Goal: Navigation & Orientation: Find specific page/section

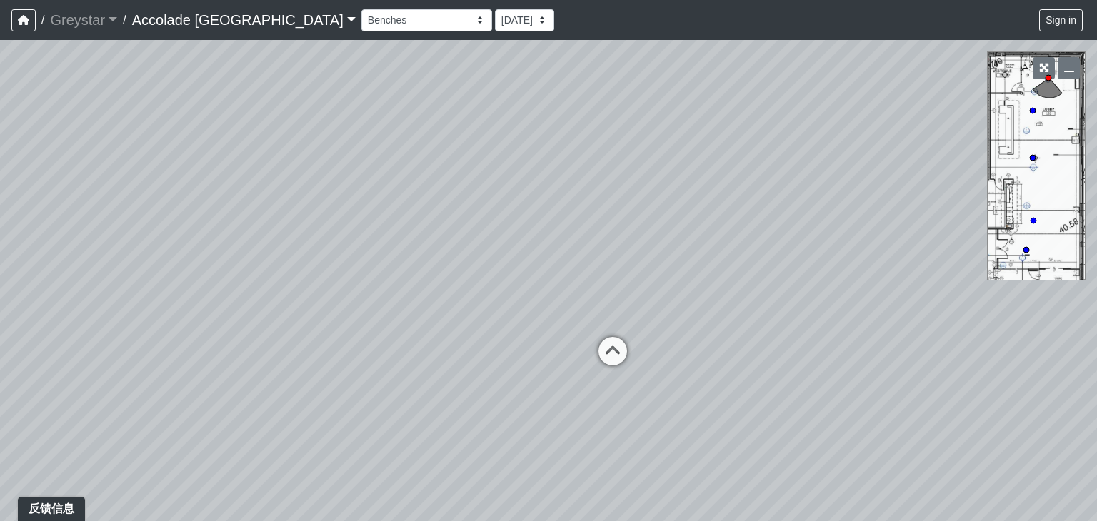
drag, startPoint x: 527, startPoint y: 177, endPoint x: 614, endPoint y: 204, distance: 91.1
click at [830, 213] on div "Loading... Concierge Desk" at bounding box center [548, 280] width 1097 height 481
drag, startPoint x: 614, startPoint y: 298, endPoint x: 687, endPoint y: 211, distance: 113.6
click at [687, 211] on div "Loading... Concierge Desk" at bounding box center [548, 280] width 1097 height 481
drag, startPoint x: 646, startPoint y: 214, endPoint x: 509, endPoint y: 262, distance: 145.5
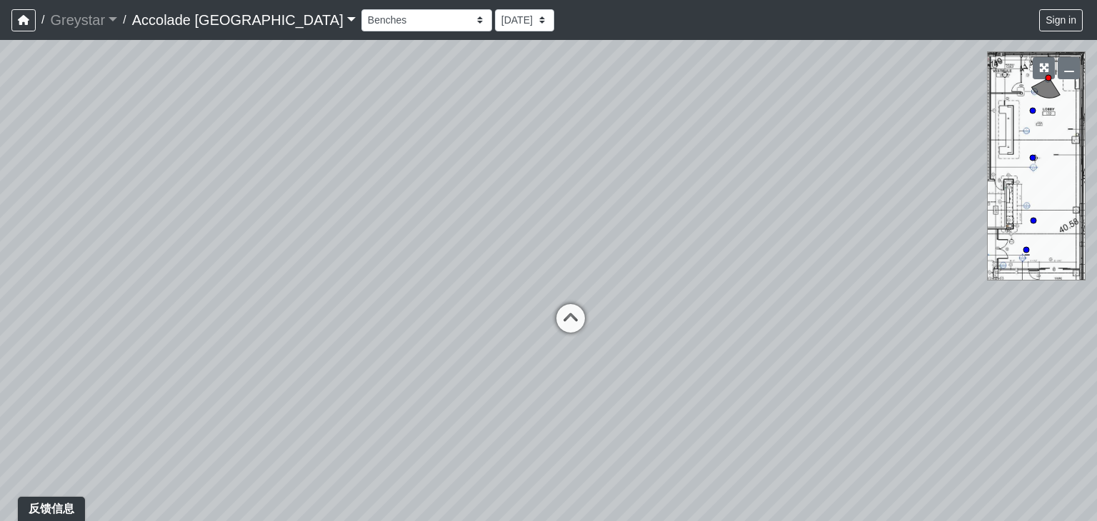
click at [509, 262] on div "Loading... Concierge Desk" at bounding box center [548, 280] width 1097 height 481
drag, startPoint x: 749, startPoint y: 229, endPoint x: 732, endPoint y: 231, distance: 18.0
click at [732, 231] on div "Loading... Concierge Desk" at bounding box center [548, 280] width 1097 height 481
drag, startPoint x: 648, startPoint y: 306, endPoint x: 359, endPoint y: 224, distance: 300.8
click at [359, 224] on div "Loading... Concierge Desk" at bounding box center [548, 280] width 1097 height 481
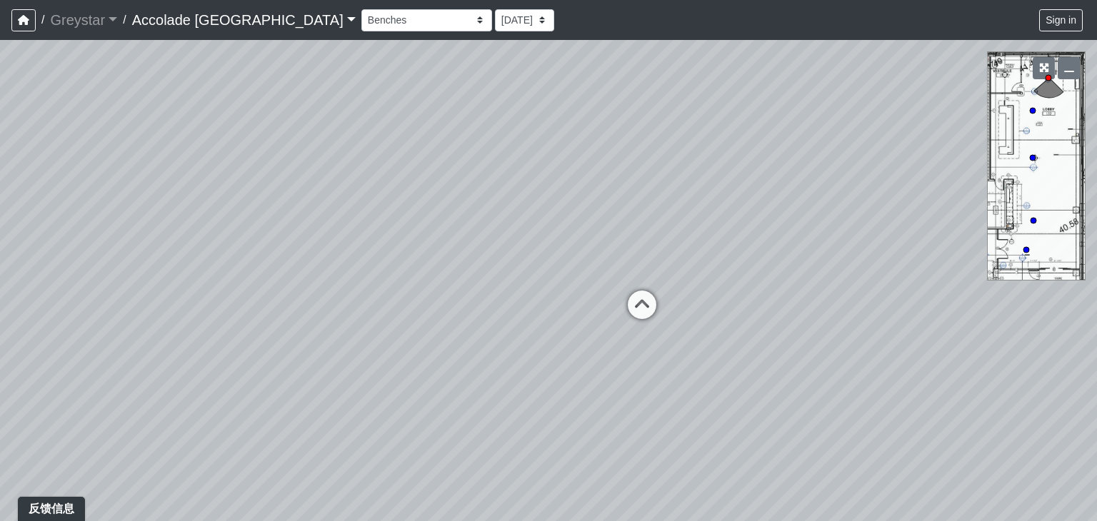
drag, startPoint x: 259, startPoint y: 270, endPoint x: 707, endPoint y: 334, distance: 451.8
click at [709, 334] on div "Loading... Concierge Desk" at bounding box center [548, 280] width 1097 height 481
drag, startPoint x: 419, startPoint y: 331, endPoint x: 725, endPoint y: 301, distance: 307.2
click at [725, 301] on div "Loading... Concierge Desk" at bounding box center [548, 280] width 1097 height 481
drag, startPoint x: 624, startPoint y: 317, endPoint x: 680, endPoint y: 241, distance: 94.6
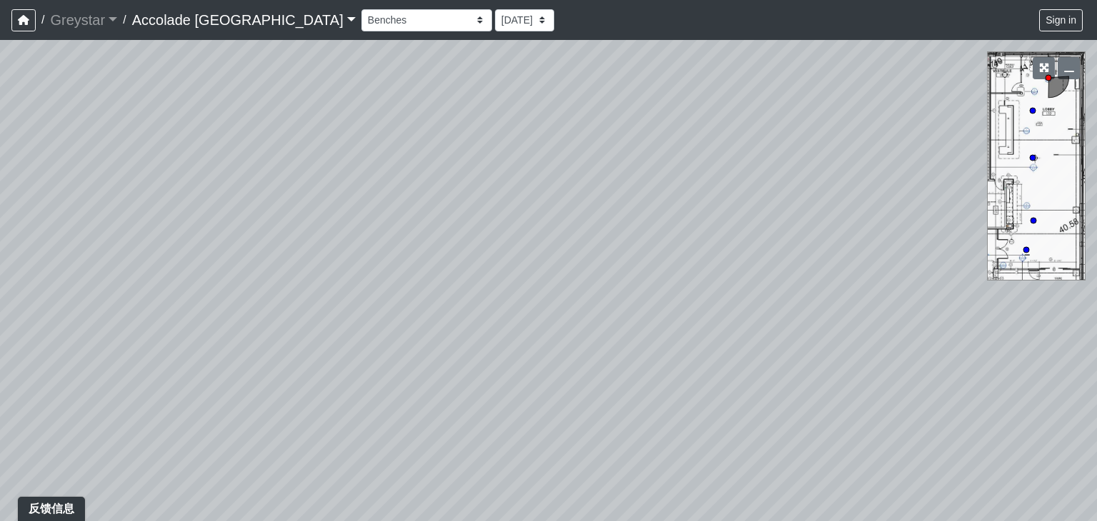
click at [680, 241] on div "Loading... Concierge Desk" at bounding box center [548, 280] width 1097 height 481
drag, startPoint x: 530, startPoint y: 323, endPoint x: 889, endPoint y: 354, distance: 360.0
click at [889, 354] on div "Loading... Concierge Desk" at bounding box center [548, 280] width 1097 height 481
drag, startPoint x: 576, startPoint y: 323, endPoint x: 852, endPoint y: 351, distance: 277.2
click at [926, 349] on div "Loading... Concierge Desk" at bounding box center [548, 280] width 1097 height 481
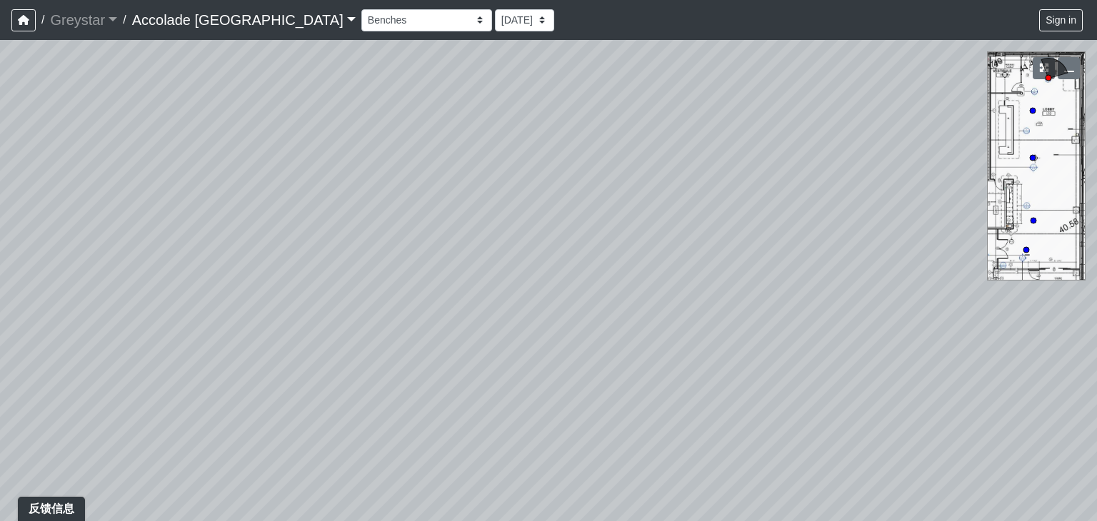
drag, startPoint x: 574, startPoint y: 336, endPoint x: 882, endPoint y: 266, distance: 315.8
click at [882, 266] on div "Loading... Concierge Desk" at bounding box center [548, 280] width 1097 height 481
drag, startPoint x: 602, startPoint y: 313, endPoint x: 863, endPoint y: 273, distance: 263.8
click at [863, 273] on div "Loading... Concierge Desk" at bounding box center [548, 280] width 1097 height 481
drag, startPoint x: 634, startPoint y: 337, endPoint x: 781, endPoint y: 358, distance: 148.6
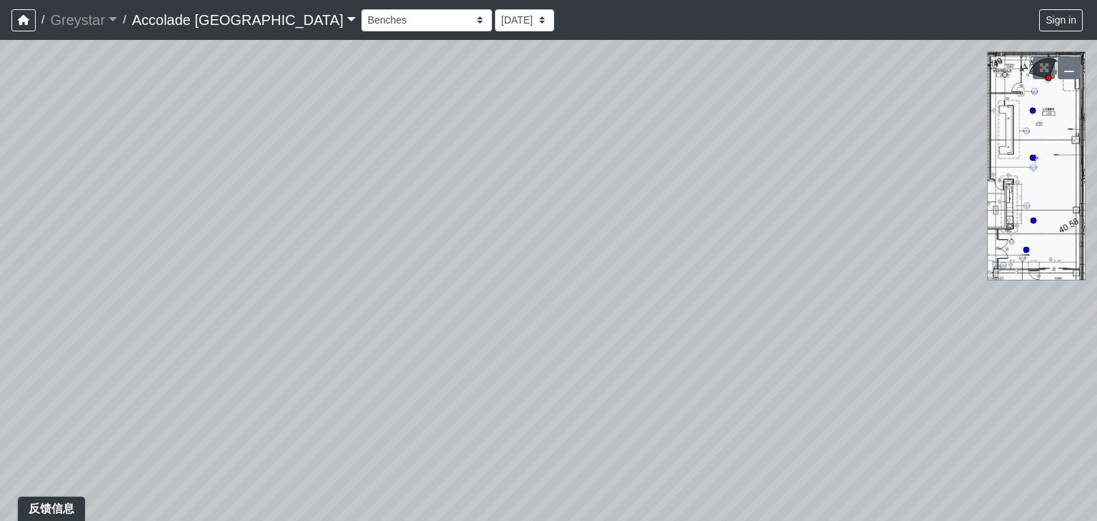
click at [781, 358] on div "Loading... Concierge Desk" at bounding box center [548, 280] width 1097 height 481
drag, startPoint x: 454, startPoint y: 309, endPoint x: 744, endPoint y: 309, distance: 289.3
click at [744, 309] on div "Loading... Concierge Desk" at bounding box center [548, 280] width 1097 height 481
drag, startPoint x: 501, startPoint y: 254, endPoint x: 913, endPoint y: 372, distance: 428.7
click at [913, 372] on div "Loading... Concierge Desk" at bounding box center [548, 280] width 1097 height 481
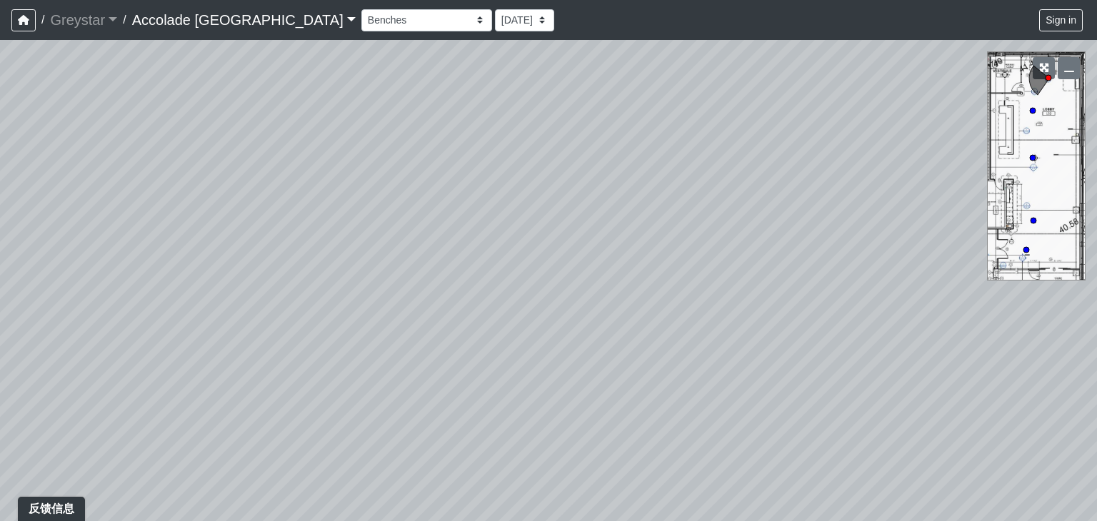
drag, startPoint x: 555, startPoint y: 315, endPoint x: 356, endPoint y: 433, distance: 230.9
click at [356, 433] on div "Loading... Concierge Desk" at bounding box center [548, 280] width 1097 height 481
drag, startPoint x: 534, startPoint y: 259, endPoint x: 580, endPoint y: 207, distance: 68.8
click at [355, 312] on div "Loading... Concierge Desk" at bounding box center [548, 280] width 1097 height 481
drag, startPoint x: 497, startPoint y: 227, endPoint x: 277, endPoint y: 243, distance: 220.6
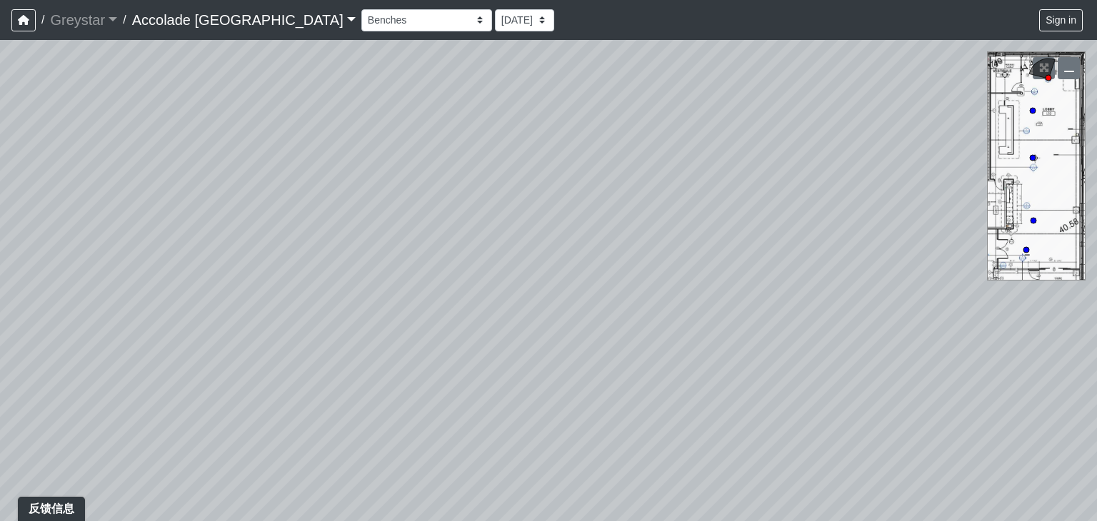
click at [277, 243] on div "Loading... Concierge Desk" at bounding box center [548, 280] width 1097 height 481
drag, startPoint x: 737, startPoint y: 266, endPoint x: 371, endPoint y: 50, distance: 425.0
click at [371, 50] on div "Loading... Concierge Desk" at bounding box center [548, 280] width 1097 height 481
drag, startPoint x: 575, startPoint y: 221, endPoint x: 389, endPoint y: 131, distance: 207.4
click at [389, 131] on div "Loading... Concierge Desk" at bounding box center [548, 280] width 1097 height 481
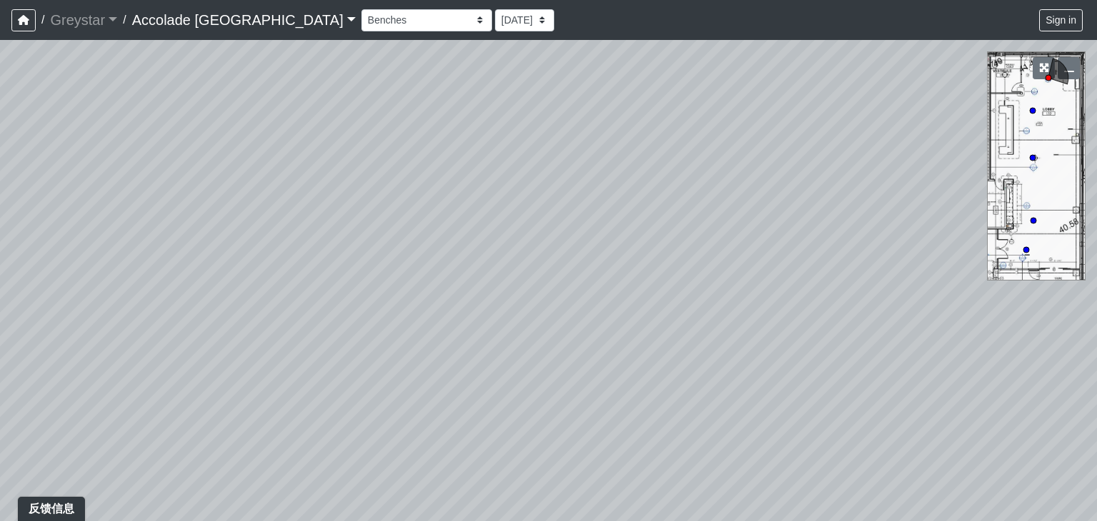
drag, startPoint x: 485, startPoint y: 221, endPoint x: 366, endPoint y: 196, distance: 121.3
click at [366, 196] on div "Loading... Concierge Desk" at bounding box center [548, 280] width 1097 height 481
drag, startPoint x: 608, startPoint y: 302, endPoint x: 387, endPoint y: 202, distance: 242.3
click at [387, 202] on div "Loading... Concierge Desk" at bounding box center [548, 280] width 1097 height 481
drag, startPoint x: 851, startPoint y: 279, endPoint x: 259, endPoint y: 472, distance: 622.2
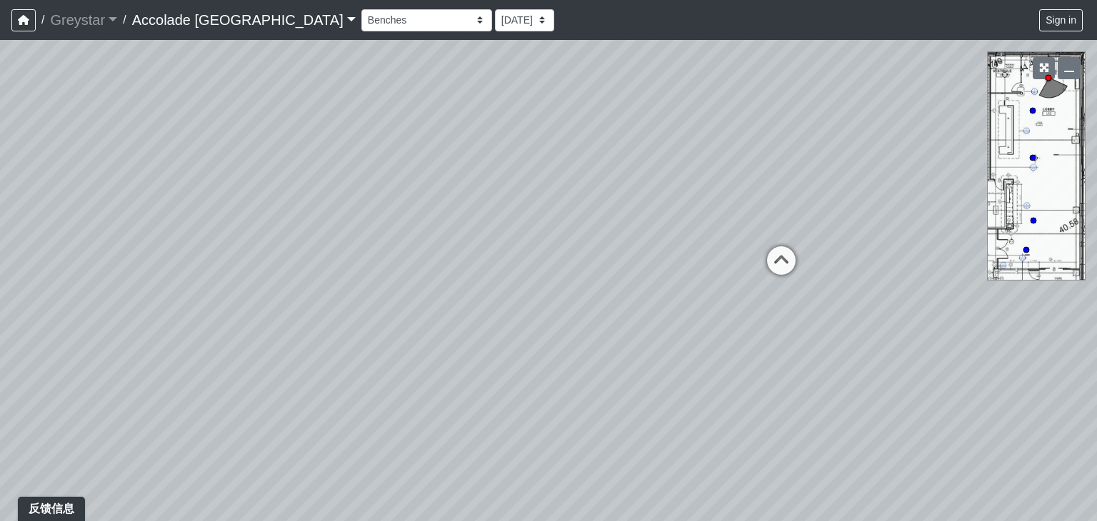
click at [259, 472] on div "Loading... Concierge Desk" at bounding box center [548, 280] width 1097 height 481
drag, startPoint x: 643, startPoint y: 338, endPoint x: 391, endPoint y: 406, distance: 260.6
click at [359, 424] on div "Loading... Concierge Desk" at bounding box center [548, 280] width 1097 height 481
drag, startPoint x: 614, startPoint y: 386, endPoint x: 256, endPoint y: 385, distance: 357.9
click at [254, 385] on div "Loading... Concierge Desk" at bounding box center [548, 280] width 1097 height 481
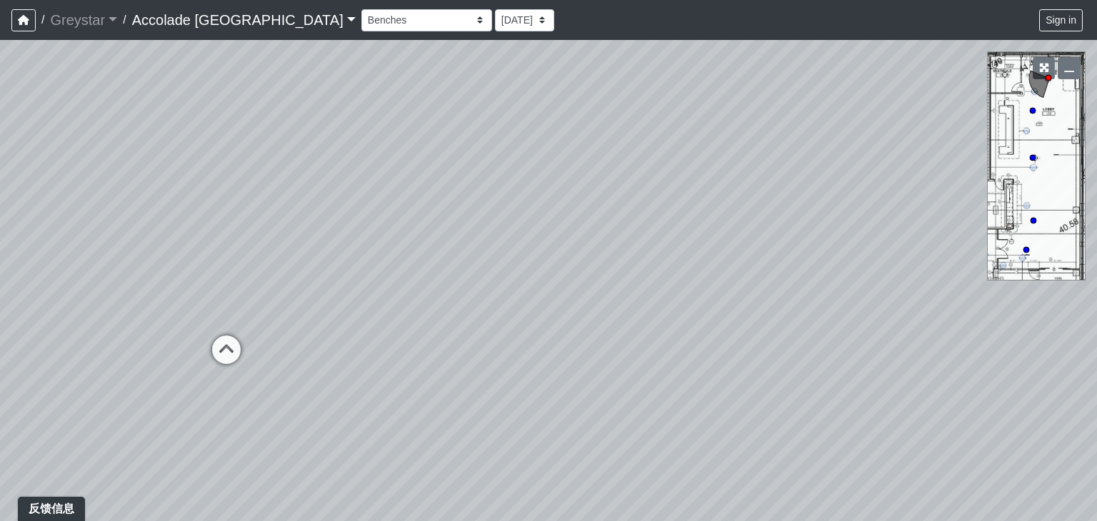
drag, startPoint x: 644, startPoint y: 380, endPoint x: 236, endPoint y: 405, distance: 408.0
click at [234, 406] on div "Loading... Concierge Desk" at bounding box center [548, 280] width 1097 height 481
drag, startPoint x: 639, startPoint y: 400, endPoint x: 81, endPoint y: 314, distance: 563.9
click at [81, 314] on div "Loading... Concierge Desk" at bounding box center [548, 280] width 1097 height 481
drag, startPoint x: 496, startPoint y: 371, endPoint x: 82, endPoint y: 344, distance: 415.2
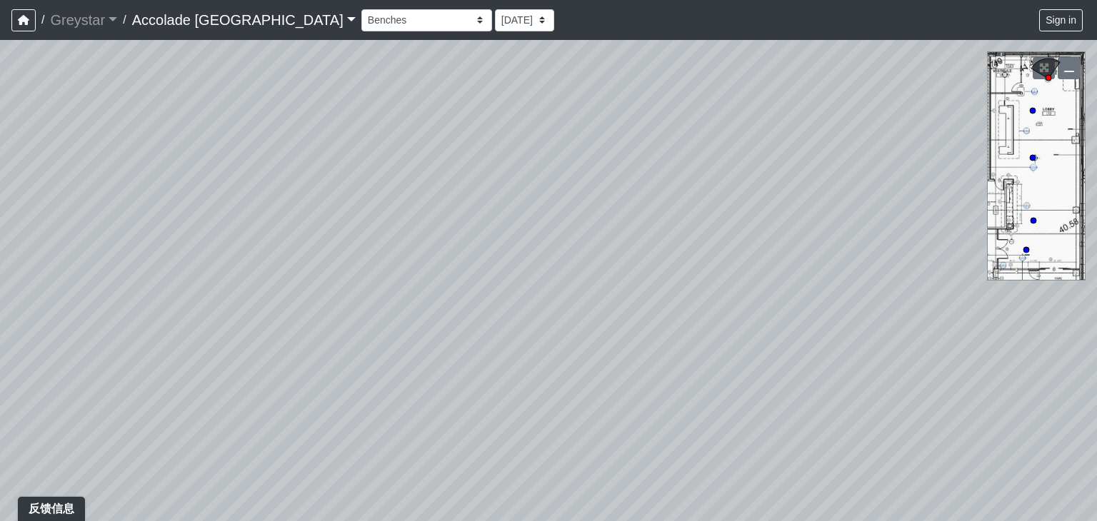
click at [74, 349] on div "Loading... Concierge Desk" at bounding box center [548, 280] width 1097 height 481
drag, startPoint x: 643, startPoint y: 417, endPoint x: 143, endPoint y: 369, distance: 502.3
click at [109, 389] on div "Loading... Concierge Desk" at bounding box center [548, 280] width 1097 height 481
click at [284, 21] on link "Accolade [GEOGRAPHIC_DATA]" at bounding box center [244, 20] width 224 height 29
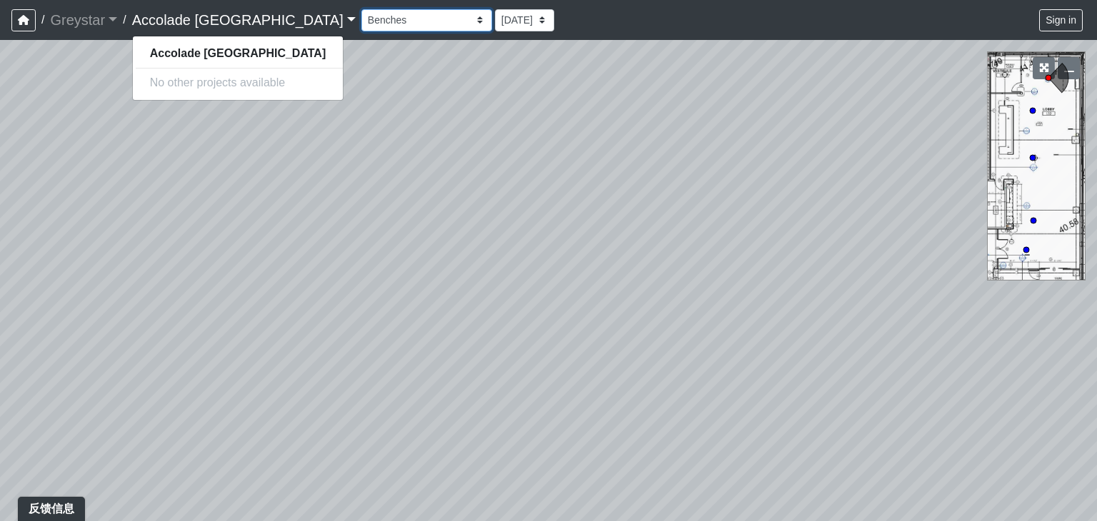
click at [369, 23] on select "Firepit Firepit 2 Grass Grass 2 Grass 3 Grills Pool Spa Communal Table Communal…" at bounding box center [426, 20] width 131 height 22
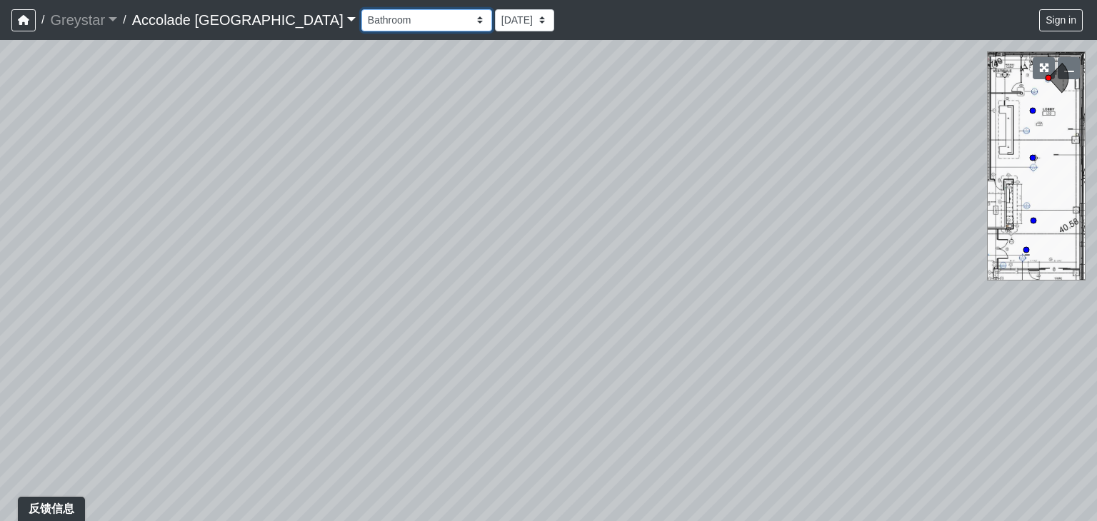
click at [361, 9] on select "Firepit Firepit 2 Grass Grass 2 Grass 3 Grills Pool Spa Communal Table Communal…" at bounding box center [426, 20] width 131 height 22
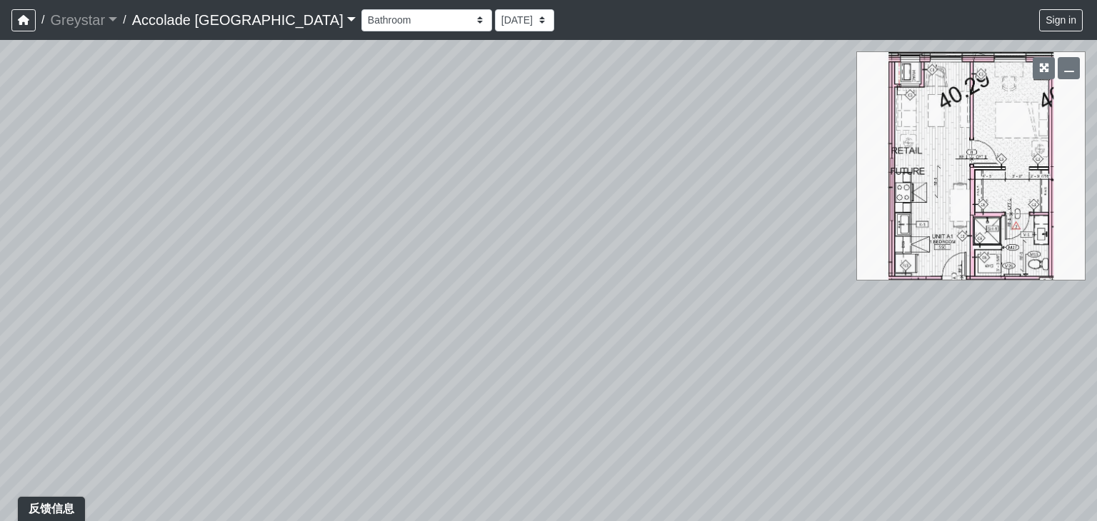
drag, startPoint x: 563, startPoint y: 241, endPoint x: 239, endPoint y: 247, distance: 323.7
click at [239, 247] on div "Loading... Concierge Desk Loading... WIC" at bounding box center [548, 280] width 1097 height 481
drag, startPoint x: 635, startPoint y: 298, endPoint x: 510, endPoint y: 294, distance: 125.1
click at [510, 294] on div "Loading... Concierge Desk Loading... WIC" at bounding box center [548, 280] width 1097 height 481
drag, startPoint x: 637, startPoint y: 371, endPoint x: 747, endPoint y: 286, distance: 138.5
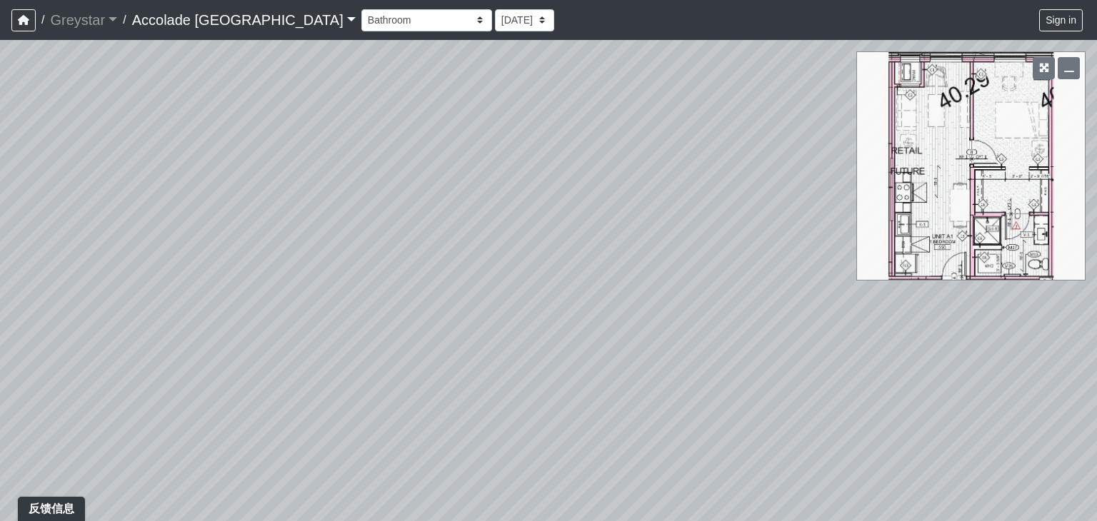
click at [823, 233] on div "Loading... Concierge Desk Loading... WIC" at bounding box center [548, 280] width 1097 height 481
drag, startPoint x: 615, startPoint y: 329, endPoint x: 602, endPoint y: 254, distance: 75.4
click at [602, 254] on div "Loading... Concierge Desk Loading... WIC" at bounding box center [548, 280] width 1097 height 481
drag, startPoint x: 441, startPoint y: 272, endPoint x: 644, endPoint y: 271, distance: 202.2
click at [644, 271] on div "Loading... Concierge Desk Loading... WIC" at bounding box center [548, 280] width 1097 height 481
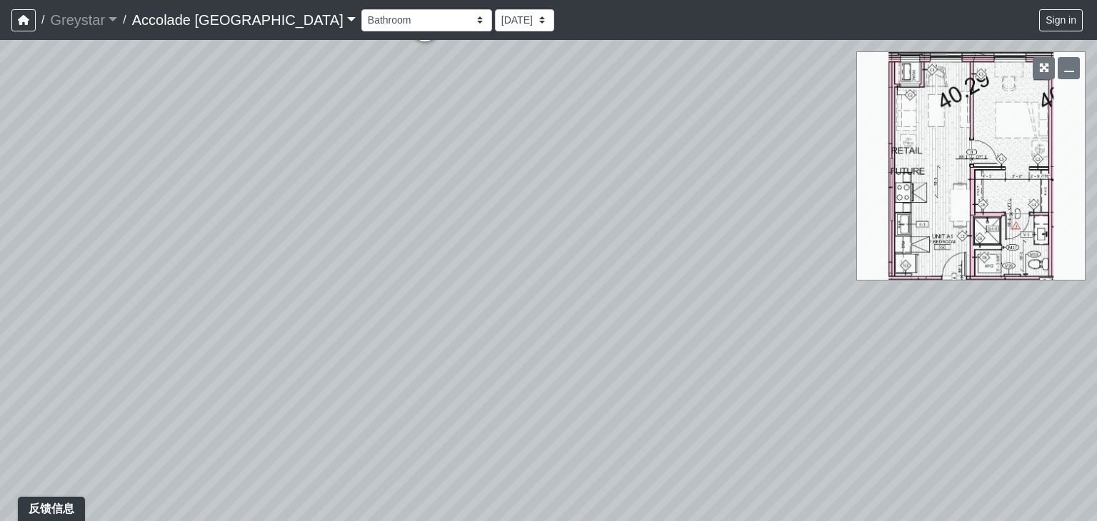
drag, startPoint x: 498, startPoint y: 295, endPoint x: 839, endPoint y: 269, distance: 341.7
click at [839, 269] on div "Loading... Concierge Desk Loading... WIC" at bounding box center [548, 280] width 1097 height 481
drag, startPoint x: 546, startPoint y: 324, endPoint x: 827, endPoint y: 251, distance: 289.4
click at [799, 275] on div "Loading... Concierge Desk Loading... WIC" at bounding box center [548, 280] width 1097 height 481
click at [827, 251] on div "Loading... Concierge Desk Loading... WIC" at bounding box center [548, 280] width 1097 height 481
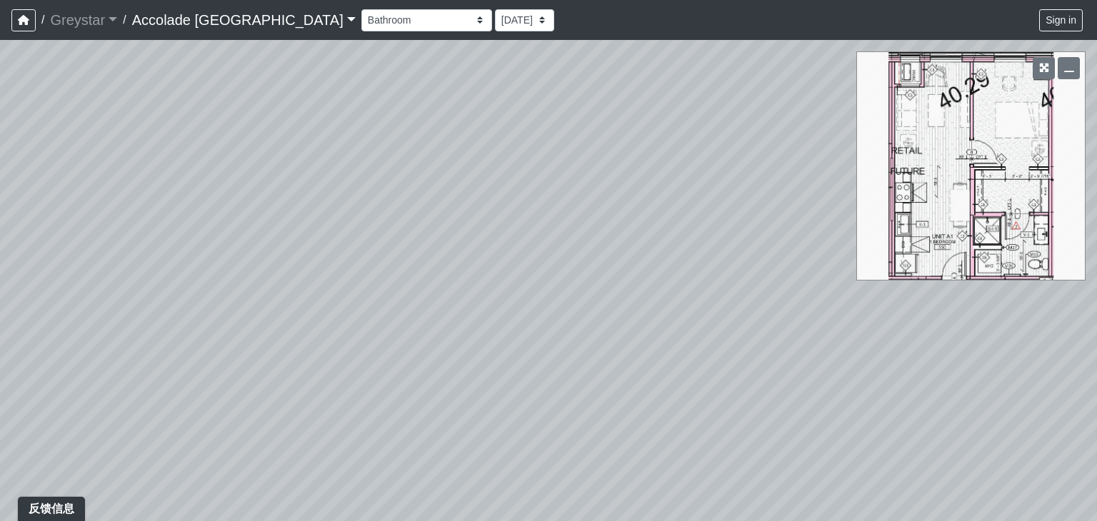
drag, startPoint x: 497, startPoint y: 271, endPoint x: 791, endPoint y: 217, distance: 298.6
click at [792, 216] on div "Loading... Concierge Desk Loading... WIC" at bounding box center [548, 280] width 1097 height 481
drag, startPoint x: 409, startPoint y: 264, endPoint x: 683, endPoint y: 397, distance: 304.8
click at [683, 397] on div "Loading... Concierge Desk Loading... WIC" at bounding box center [548, 280] width 1097 height 481
drag, startPoint x: 501, startPoint y: 226, endPoint x: 567, endPoint y: 376, distance: 162.8
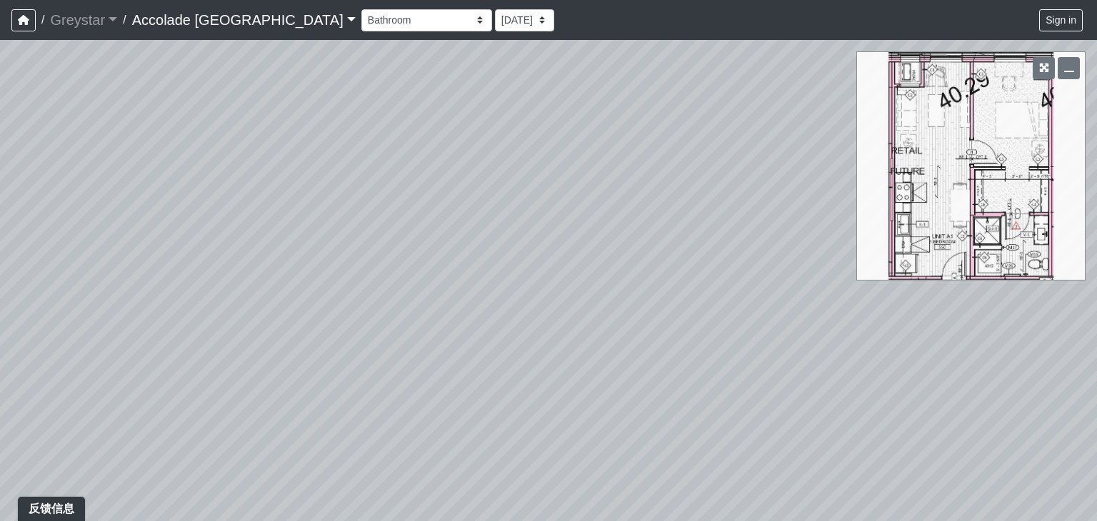
click at [567, 386] on div "Loading... Concierge Desk Loading... WIC" at bounding box center [548, 280] width 1097 height 481
drag, startPoint x: 494, startPoint y: 216, endPoint x: 748, endPoint y: 143, distance: 264.7
click at [748, 143] on div "Loading... Concierge Desk Loading... WIC" at bounding box center [548, 280] width 1097 height 481
drag, startPoint x: 404, startPoint y: 299, endPoint x: 632, endPoint y: 271, distance: 229.6
click at [632, 271] on div "Loading... Concierge Desk Loading... WIC" at bounding box center [548, 280] width 1097 height 481
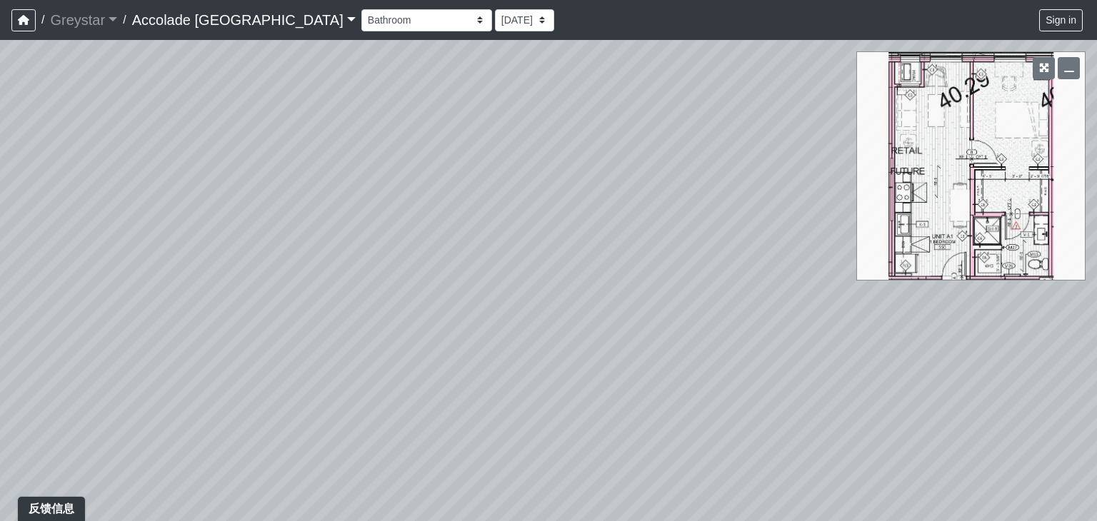
drag, startPoint x: 429, startPoint y: 320, endPoint x: 822, endPoint y: 191, distance: 413.6
click at [822, 191] on div "Loading... Concierge Desk Loading... WIC" at bounding box center [548, 280] width 1097 height 481
drag, startPoint x: 457, startPoint y: 295, endPoint x: 32, endPoint y: 211, distance: 433.2
click at [0, 219] on div "Loading... Concierge Desk Loading... WIC" at bounding box center [548, 280] width 1097 height 481
drag, startPoint x: 503, startPoint y: 121, endPoint x: 195, endPoint y: 274, distance: 343.8
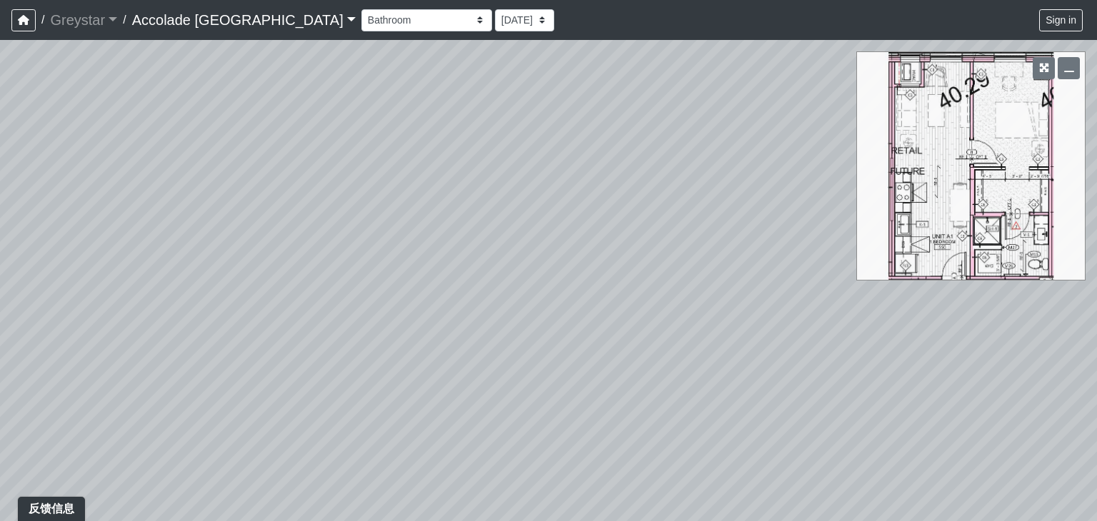
click at [181, 289] on div "Loading... Concierge Desk Loading... WIC" at bounding box center [548, 280] width 1097 height 481
drag, startPoint x: 377, startPoint y: 240, endPoint x: 52, endPoint y: 308, distance: 332.1
click at [28, 327] on div "Loading... Concierge Desk Loading... WIC" at bounding box center [548, 280] width 1097 height 481
drag, startPoint x: 452, startPoint y: 257, endPoint x: 182, endPoint y: 357, distance: 288.0
click at [167, 375] on div "Loading... Concierge Desk Loading... WIC" at bounding box center [548, 280] width 1097 height 481
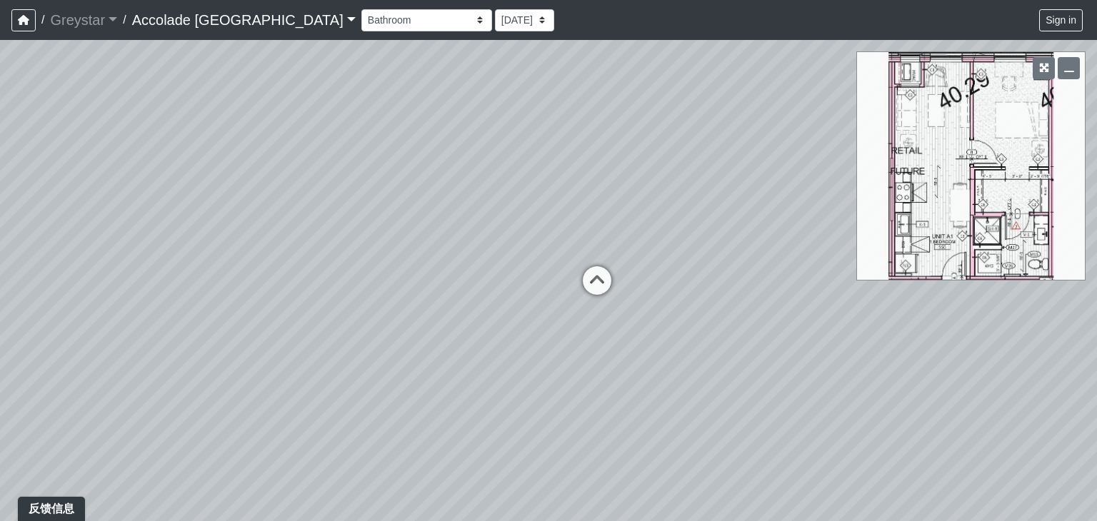
drag, startPoint x: 428, startPoint y: 276, endPoint x: 83, endPoint y: 241, distance: 346.8
click at [14, 252] on div "Loading... Concierge Desk Loading... WIC" at bounding box center [548, 280] width 1097 height 481
drag, startPoint x: 220, startPoint y: 300, endPoint x: 104, endPoint y: 291, distance: 116.0
click at [59, 304] on div "Loading... Concierge Desk Loading... WIC" at bounding box center [548, 280] width 1097 height 481
click at [1071, 71] on icon "button" at bounding box center [1069, 68] width 10 height 10
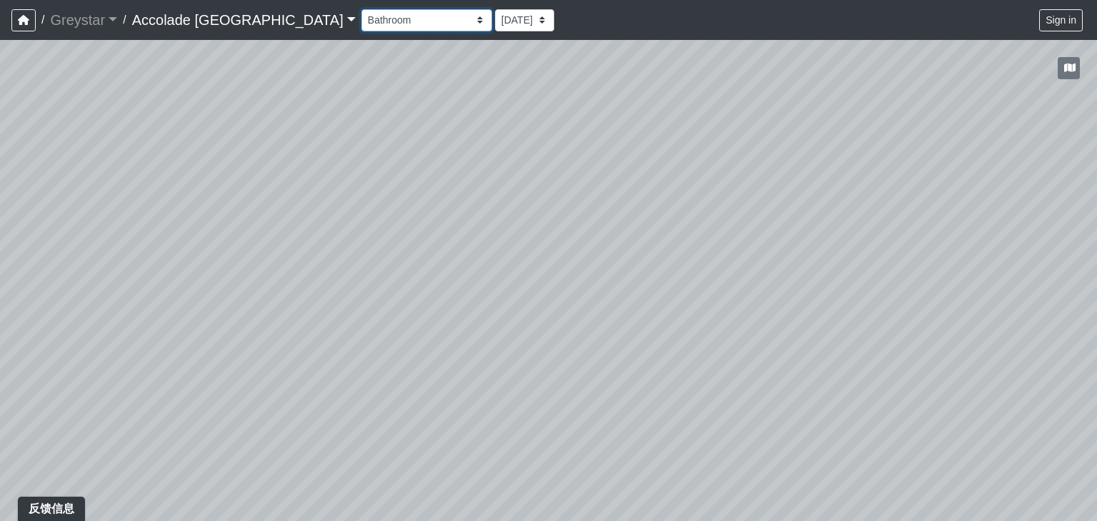
click at [410, 21] on select "Firepit Firepit 2 Grass Grass 2 Grass 3 Grills Pool Spa Communal Table Communal…" at bounding box center [426, 20] width 131 height 22
click at [526, 191] on div "Loading... Concierge Desk Loading... WIC" at bounding box center [548, 280] width 1097 height 481
click at [411, 22] on select "Firepit Firepit 2 Grass Grass 2 Grass 3 Grills Pool Spa Communal Table Communal…" at bounding box center [426, 20] width 131 height 22
click at [361, 9] on select "Firepit Firepit 2 Grass Grass 2 Grass 3 Grills Pool Spa Communal Table Communal…" at bounding box center [426, 20] width 131 height 22
click at [764, 321] on div "Loading... Concierge Desk Loading... WIC Loading... Firepit 2 Loading... Grills" at bounding box center [548, 280] width 1097 height 481
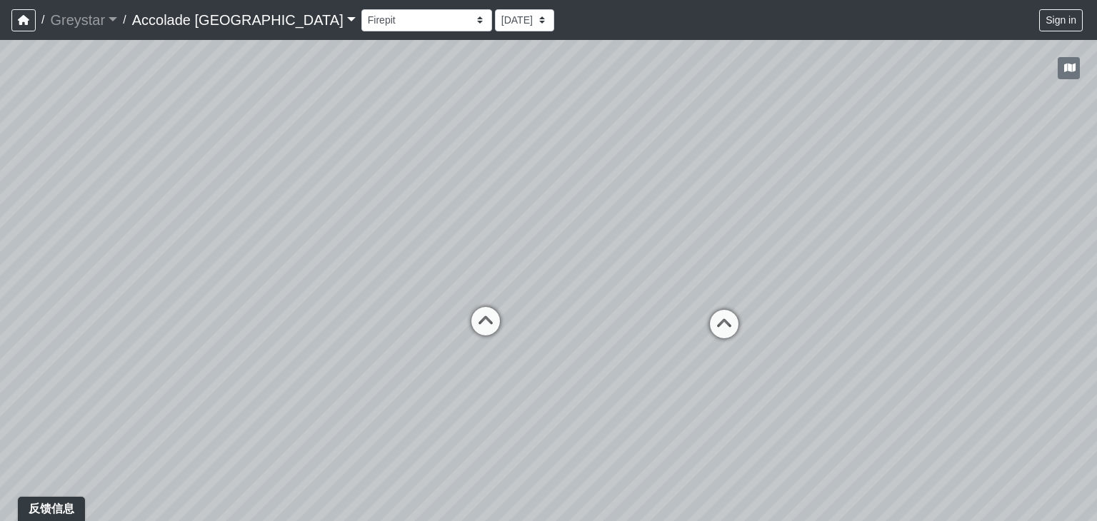
drag, startPoint x: 654, startPoint y: 305, endPoint x: 537, endPoint y: 351, distance: 125.1
click at [537, 351] on div "Loading... Concierge Desk Loading... WIC Loading... Firepit 2 Loading... Grills" at bounding box center [548, 280] width 1097 height 481
drag, startPoint x: 813, startPoint y: 314, endPoint x: 909, endPoint y: 240, distance: 121.2
click at [909, 240] on div "Loading... Concierge Desk Loading... WIC Loading... Firepit 2 Loading... Grills" at bounding box center [548, 280] width 1097 height 481
drag, startPoint x: 439, startPoint y: 378, endPoint x: 679, endPoint y: 290, distance: 255.6
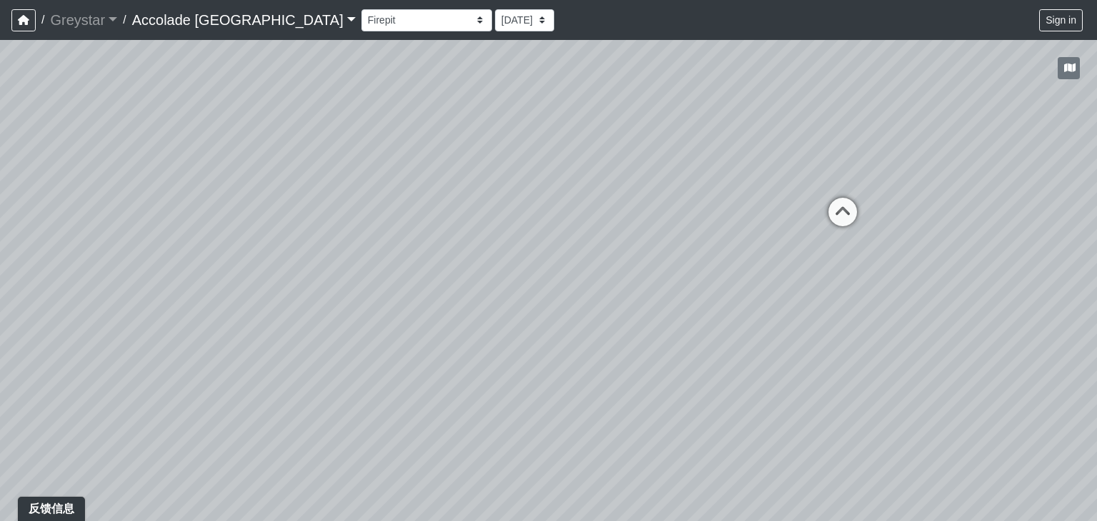
click at [679, 290] on div "Loading... Concierge Desk Loading... WIC Loading... Firepit 2 Loading... Grills" at bounding box center [548, 280] width 1097 height 481
drag, startPoint x: 526, startPoint y: 326, endPoint x: 316, endPoint y: 338, distance: 210.4
click at [280, 358] on div "Loading... Concierge Desk Loading... WIC Loading... Firepit 2 Loading... Grills" at bounding box center [548, 280] width 1097 height 481
drag, startPoint x: 437, startPoint y: 335, endPoint x: 217, endPoint y: 372, distance: 223.1
click at [151, 397] on div "Loading... Concierge Desk Loading... WIC Loading... Firepit 2 Loading... Grills" at bounding box center [548, 280] width 1097 height 481
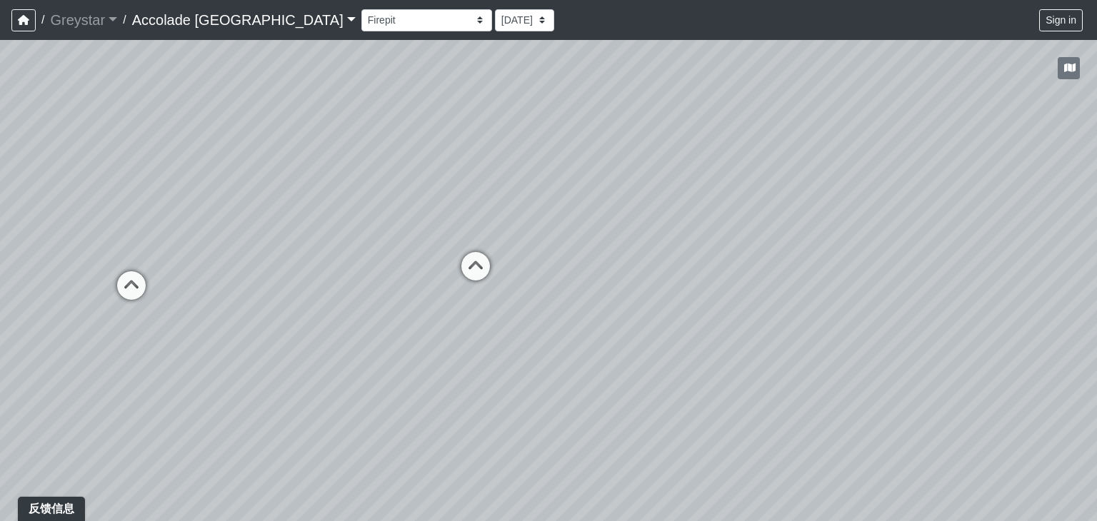
drag, startPoint x: 537, startPoint y: 364, endPoint x: 249, endPoint y: 322, distance: 290.9
click at [249, 322] on div "Loading... Concierge Desk Loading... WIC Loading... Firepit 2 Loading... Grills" at bounding box center [548, 280] width 1097 height 481
drag, startPoint x: 409, startPoint y: 331, endPoint x: 186, endPoint y: 308, distance: 223.3
click at [186, 308] on div "Loading... Concierge Desk Loading... WIC Loading... Firepit 2 Loading... Grills" at bounding box center [548, 280] width 1097 height 481
drag, startPoint x: 411, startPoint y: 322, endPoint x: 30, endPoint y: 372, distance: 384.0
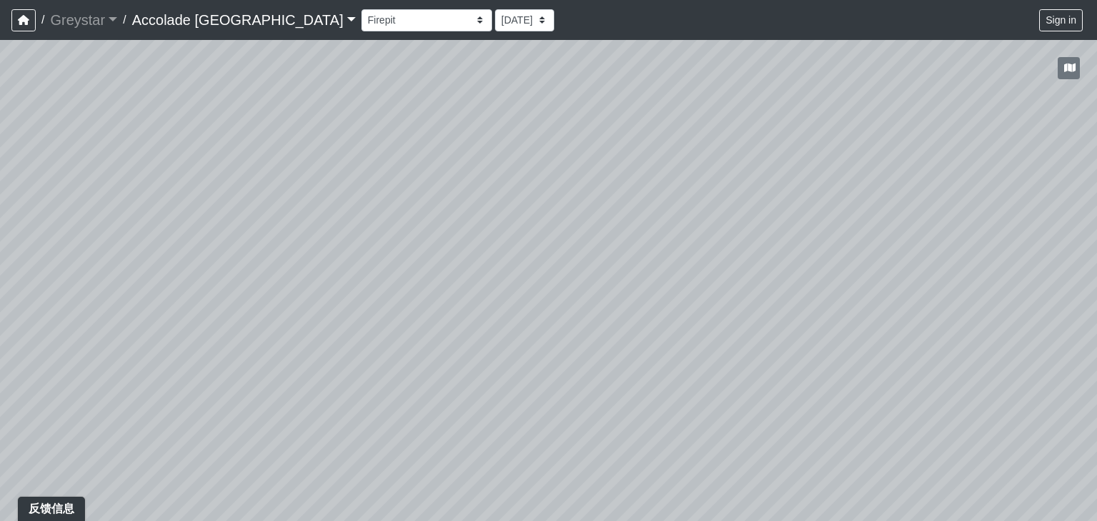
click at [11, 386] on div "Loading... Concierge Desk Loading... WIC Loading... Firepit 2 Loading... Grills" at bounding box center [548, 280] width 1097 height 481
drag, startPoint x: 552, startPoint y: 381, endPoint x: 153, endPoint y: 298, distance: 407.8
click at [153, 298] on div "Loading... Concierge Desk Loading... WIC Loading... Firepit 2 Loading... Grills" at bounding box center [548, 280] width 1097 height 481
drag, startPoint x: 652, startPoint y: 281, endPoint x: 231, endPoint y: 341, distance: 424.2
click at [231, 341] on div "Loading... Concierge Desk Loading... WIC Loading... Firepit 2 Loading... Grills" at bounding box center [548, 280] width 1097 height 481
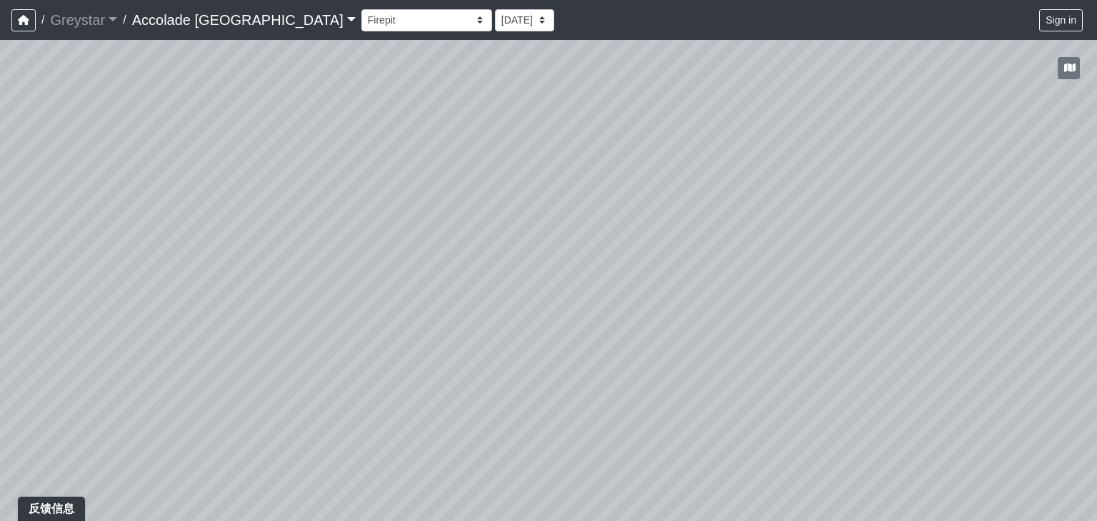
drag, startPoint x: 615, startPoint y: 319, endPoint x: 94, endPoint y: 281, distance: 522.2
click at [94, 281] on div "Loading... Concierge Desk Loading... WIC Loading... Firepit 2 Loading... Grills" at bounding box center [548, 280] width 1097 height 481
drag, startPoint x: 544, startPoint y: 311, endPoint x: 364, endPoint y: 375, distance: 190.5
click at [364, 375] on div "Loading... Concierge Desk Loading... WIC Loading... Firepit 2 Loading... Grills" at bounding box center [548, 280] width 1097 height 481
drag, startPoint x: 630, startPoint y: 315, endPoint x: 320, endPoint y: 374, distance: 315.7
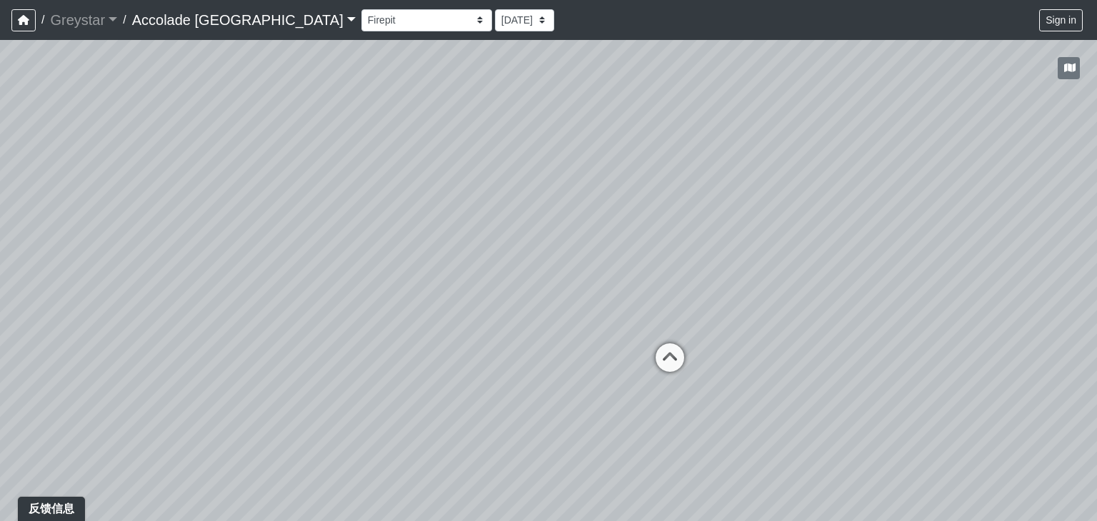
click at [320, 374] on div "Loading... Concierge Desk Loading... WIC Loading... Firepit 2 Loading... Grills" at bounding box center [548, 280] width 1097 height 481
drag, startPoint x: 604, startPoint y: 343, endPoint x: 646, endPoint y: 354, distance: 42.8
click at [646, 354] on div "Loading... Concierge Desk Loading... WIC Loading... Firepit 2 Loading... Grills" at bounding box center [548, 280] width 1097 height 481
drag, startPoint x: 406, startPoint y: 334, endPoint x: 597, endPoint y: 418, distance: 208.5
click at [597, 418] on div "Loading... Concierge Desk Loading... WIC Loading... Firepit 2 Loading... Grills" at bounding box center [548, 280] width 1097 height 481
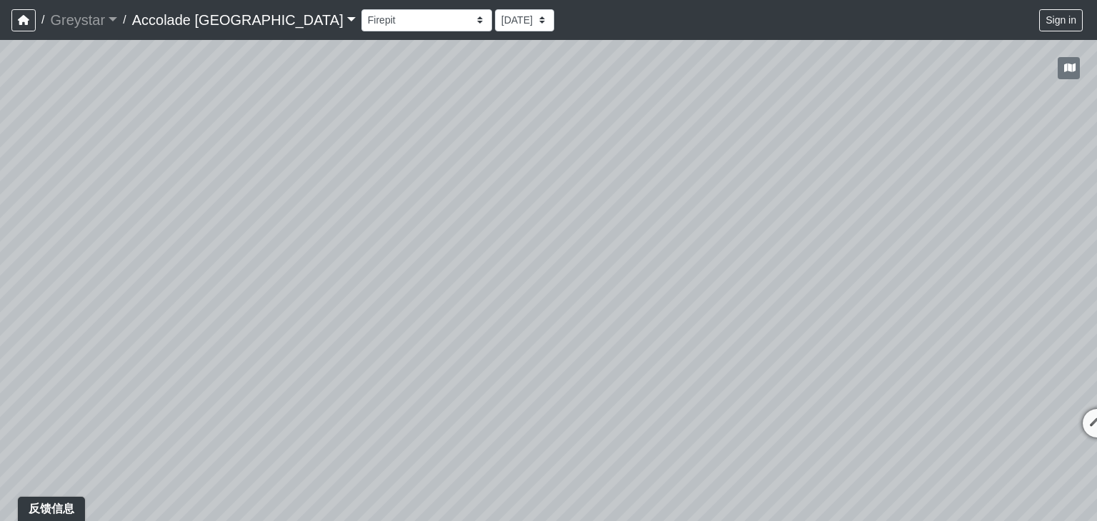
drag, startPoint x: 533, startPoint y: 259, endPoint x: 643, endPoint y: 206, distance: 122.1
click at [643, 206] on div "Loading... Concierge Desk Loading... WIC Loading... Firepit 2 Loading... Grills" at bounding box center [548, 280] width 1097 height 481
click at [1084, 410] on icon at bounding box center [1090, 425] width 43 height 43
drag, startPoint x: 657, startPoint y: 281, endPoint x: 880, endPoint y: 269, distance: 223.2
click at [880, 269] on div "Loading... Concierge Desk Loading... WIC Loading... Firepit 2 Loading... Grills…" at bounding box center [548, 280] width 1097 height 481
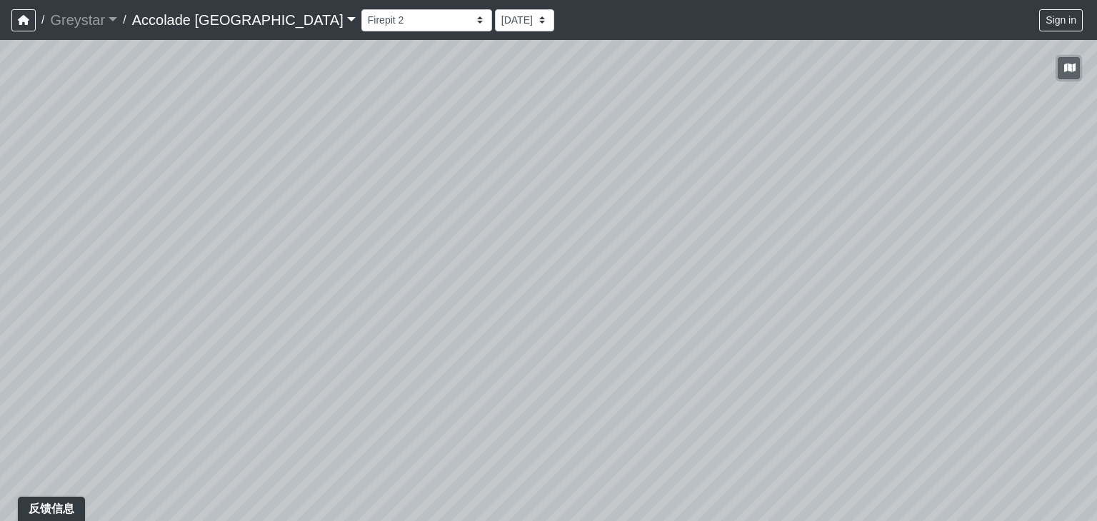
click at [1067, 68] on icon "button" at bounding box center [1069, 68] width 11 height 10
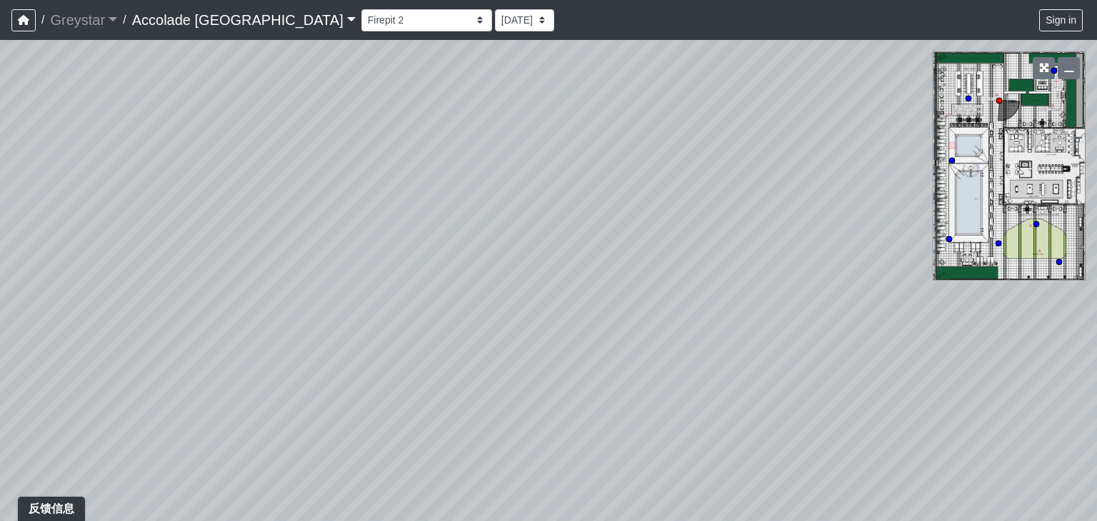
click at [827, 188] on div "Loading... Concierge Desk Loading... WIC Loading... Firepit 2 Loading... Grills…" at bounding box center [548, 280] width 1097 height 481
click at [1072, 71] on icon "button" at bounding box center [1069, 68] width 10 height 10
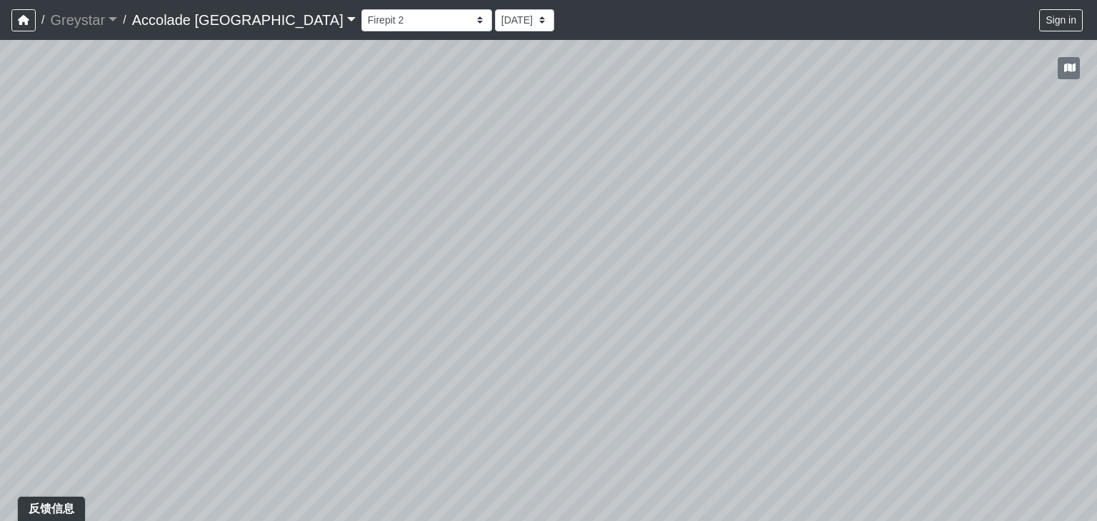
click at [389, 324] on div "Loading... Concierge Desk Loading... WIC Loading... Firepit 2 Loading... Grills…" at bounding box center [548, 280] width 1097 height 481
click at [408, 21] on select "Firepit Firepit 2 Grass Grass 2 Grass 3 Grills Pool Spa Communal Table Communal…" at bounding box center [426, 20] width 131 height 22
click at [361, 9] on select "Firepit Firepit 2 Grass Grass 2 Grass 3 Grills Pool Spa Communal Table Communal…" at bounding box center [426, 20] width 131 height 22
drag, startPoint x: 530, startPoint y: 289, endPoint x: 291, endPoint y: 298, distance: 238.8
click at [287, 302] on div "Loading... Concierge Desk Loading... WIC Loading... Firepit 2 Loading... Grills…" at bounding box center [548, 280] width 1097 height 481
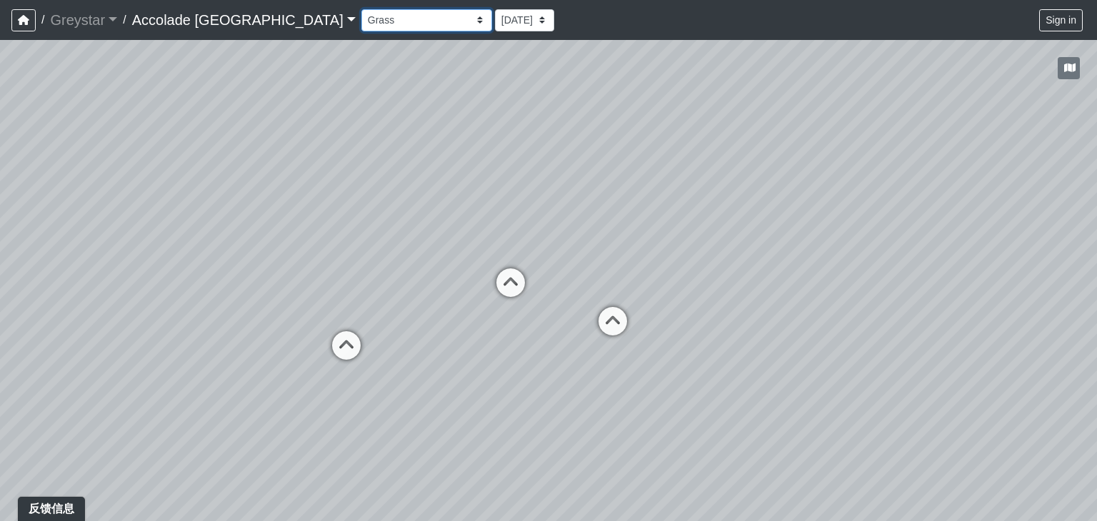
click at [409, 21] on select "Firepit Firepit 2 Grass Grass 2 Grass 3 Grills Pool Spa Communal Table Communal…" at bounding box center [426, 20] width 131 height 22
click at [361, 9] on select "Firepit Firepit 2 Grass Grass 2 Grass 3 Grills Pool Spa Communal Table Communal…" at bounding box center [426, 20] width 131 height 22
drag, startPoint x: 530, startPoint y: 231, endPoint x: 17, endPoint y: 277, distance: 515.0
click at [13, 279] on div "Loading... Concierge Desk Loading... WIC Loading... Firepit 2 Loading... Grills…" at bounding box center [548, 280] width 1097 height 481
click at [1049, 312] on icon at bounding box center [1053, 322] width 43 height 43
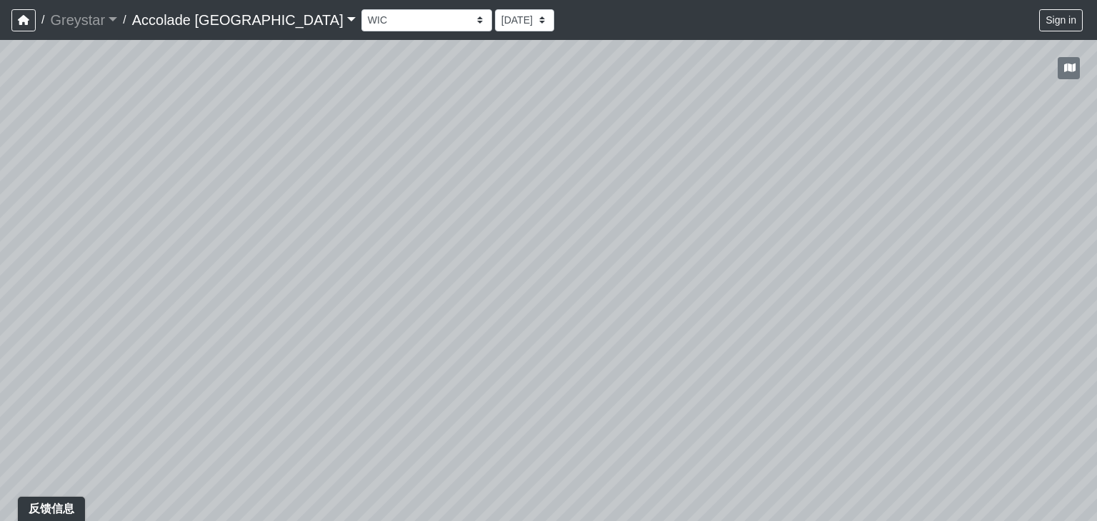
click at [1049, 312] on div "Loading... Concierge Desk Loading... WIC Loading... Firepit 2 Loading... Grills…" at bounding box center [548, 280] width 1097 height 481
select select "iNJcYPKQQyo86UAZFAvZuP"
click at [407, 21] on select "Firepit Firepit 2 Grass Grass 2 Grass 3 Grills Pool Spa Communal Table Communal…" at bounding box center [426, 20] width 131 height 22
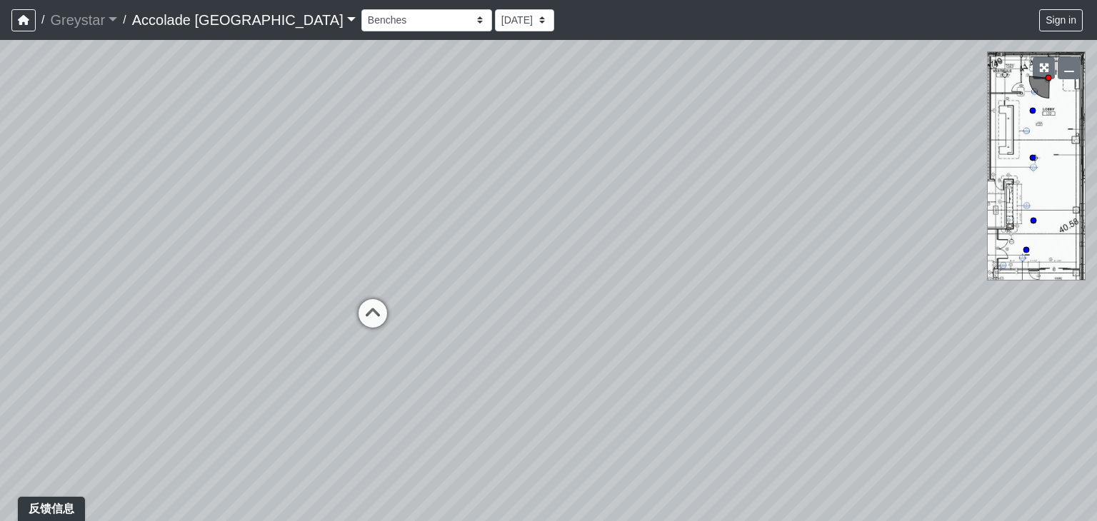
drag, startPoint x: 565, startPoint y: 198, endPoint x: 503, endPoint y: 181, distance: 64.5
click at [503, 181] on div "Loading... Concierge Desk" at bounding box center [548, 280] width 1097 height 481
drag, startPoint x: 406, startPoint y: 264, endPoint x: 629, endPoint y: 221, distance: 227.8
click at [629, 221] on div "Loading... Concierge Desk" at bounding box center [548, 280] width 1097 height 481
drag, startPoint x: 571, startPoint y: 285, endPoint x: 93, endPoint y: 244, distance: 479.7
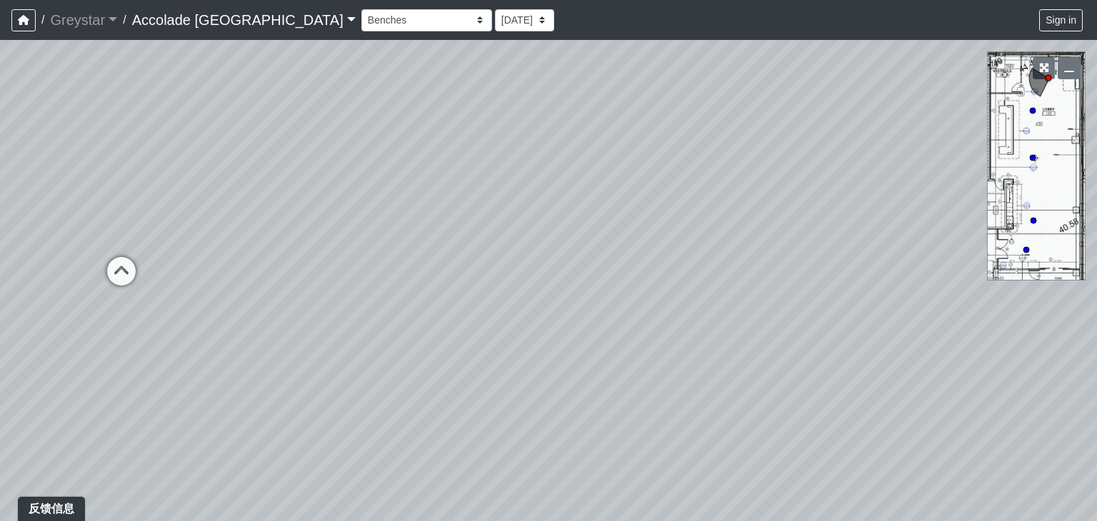
click at [93, 244] on div "Loading... Concierge Desk" at bounding box center [548, 280] width 1097 height 481
drag, startPoint x: 592, startPoint y: 286, endPoint x: 159, endPoint y: 279, distance: 432.3
click at [150, 287] on div "Loading... Concierge Desk" at bounding box center [548, 280] width 1097 height 481
drag, startPoint x: 737, startPoint y: 336, endPoint x: 351, endPoint y: 235, distance: 398.9
click at [346, 236] on div "Loading... Concierge Desk" at bounding box center [548, 280] width 1097 height 481
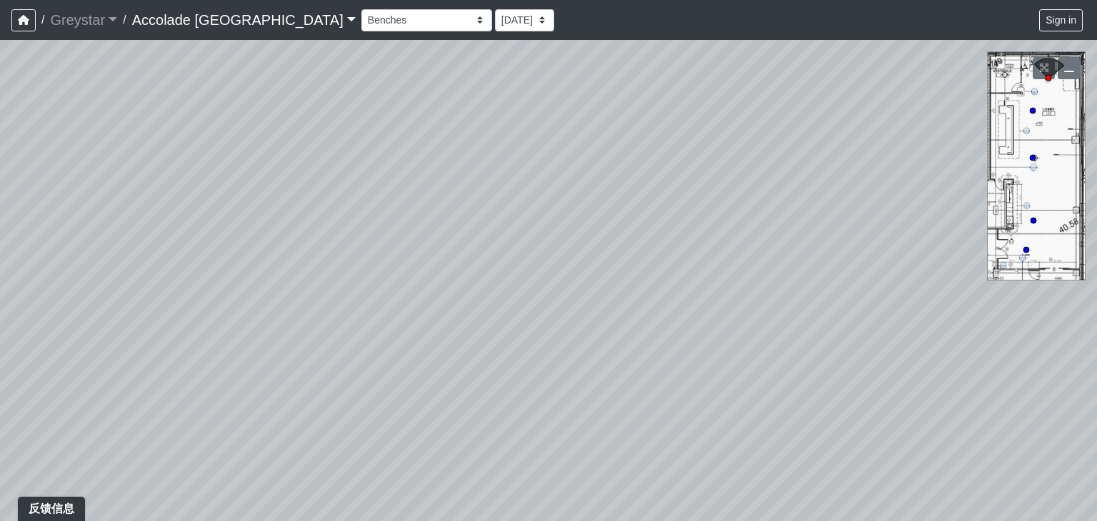
drag, startPoint x: 434, startPoint y: 259, endPoint x: 427, endPoint y: 246, distance: 13.7
click at [427, 246] on div "Loading... Concierge Desk" at bounding box center [548, 280] width 1097 height 481
drag, startPoint x: 904, startPoint y: 388, endPoint x: 426, endPoint y: 316, distance: 483.3
click at [371, 311] on div "Loading... Concierge Desk" at bounding box center [548, 280] width 1097 height 481
drag, startPoint x: 897, startPoint y: 356, endPoint x: 469, endPoint y: 361, distance: 427.9
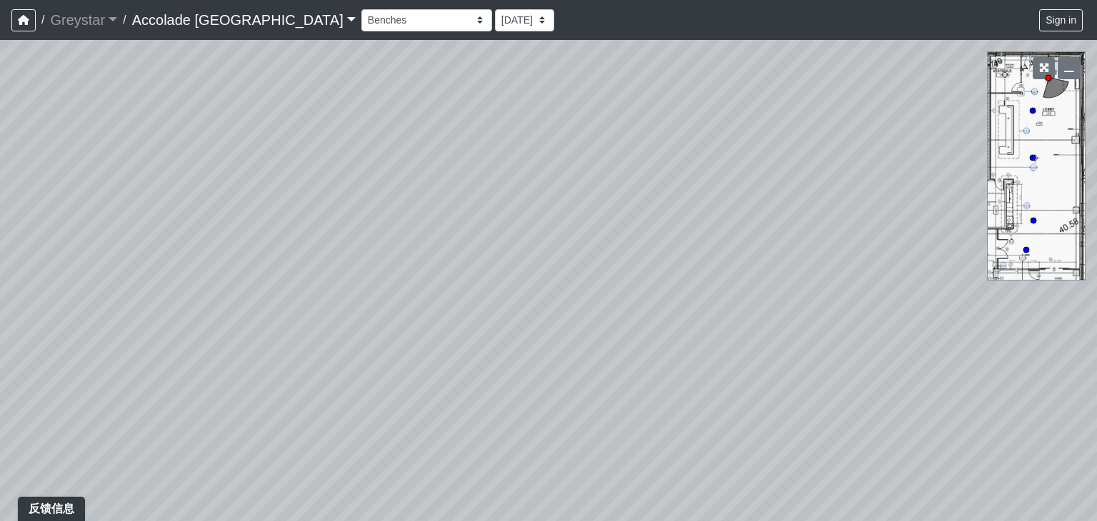
click at [305, 379] on div "Loading... Concierge Desk" at bounding box center [548, 280] width 1097 height 481
drag, startPoint x: 906, startPoint y: 415, endPoint x: 893, endPoint y: 371, distance: 46.1
click at [894, 431] on div "Loading... Concierge Desk" at bounding box center [548, 280] width 1097 height 481
click at [1049, 253] on div "Loading... Concierge Desk" at bounding box center [548, 280] width 1097 height 481
click at [1046, 195] on div "Loading... Concierge Desk" at bounding box center [548, 280] width 1097 height 481
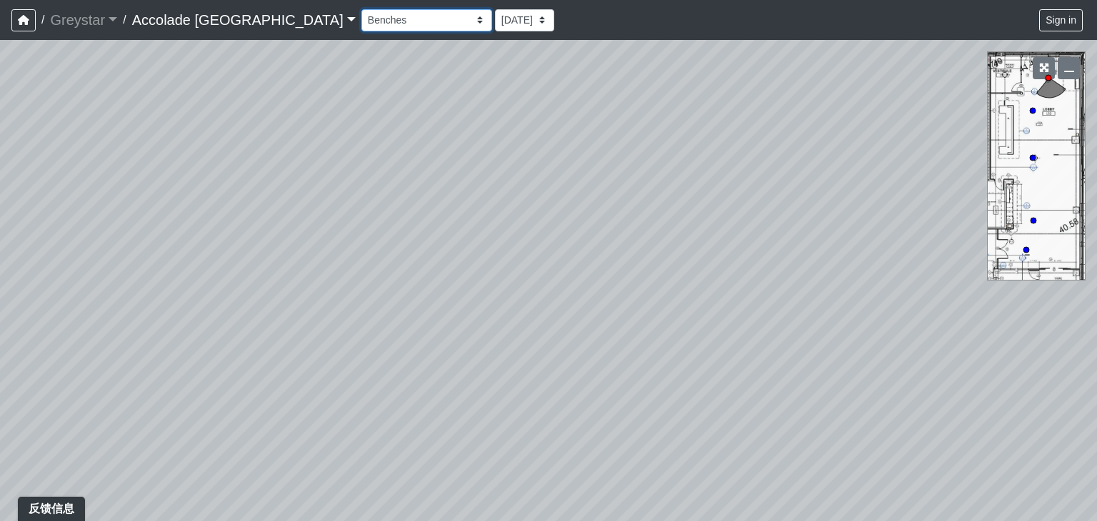
click at [411, 24] on select "Firepit Firepit 2 Grass Grass 2 Grass 3 Grills Pool Spa Communal Table Communal…" at bounding box center [426, 20] width 131 height 22
click at [361, 9] on select "Firepit Firepit 2 Grass Grass 2 Grass 3 Grills Pool Spa Communal Table Communal…" at bounding box center [426, 20] width 131 height 22
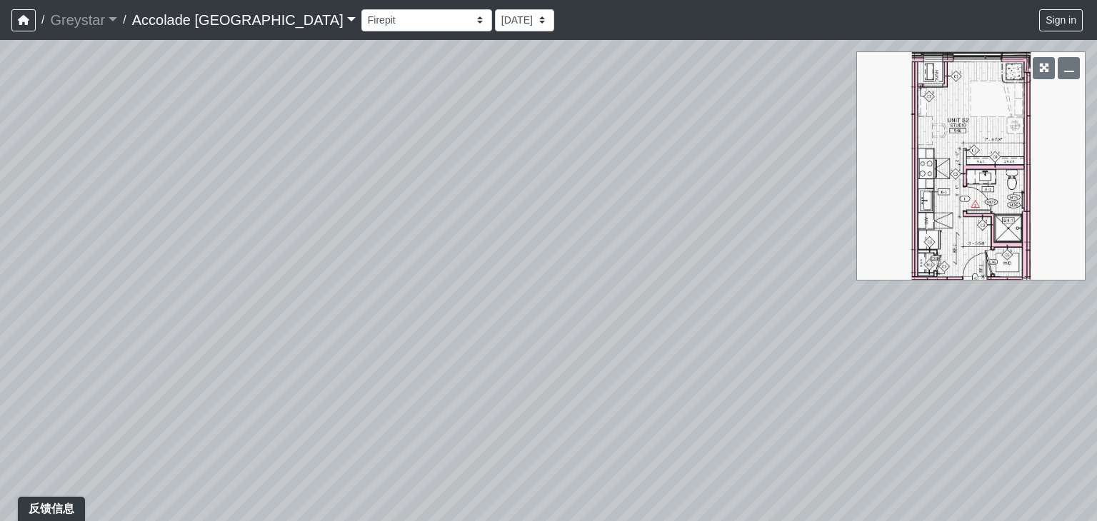
drag, startPoint x: 476, startPoint y: 279, endPoint x: 827, endPoint y: 126, distance: 382.0
click at [827, 126] on div "Loading... Concierge Desk Loading... Kitchen" at bounding box center [548, 280] width 1097 height 481
drag, startPoint x: 371, startPoint y: 226, endPoint x: 740, endPoint y: 211, distance: 369.7
click at [740, 211] on div "Loading... Concierge Desk Loading... Kitchen" at bounding box center [548, 280] width 1097 height 481
drag, startPoint x: 535, startPoint y: 224, endPoint x: 731, endPoint y: 326, distance: 220.8
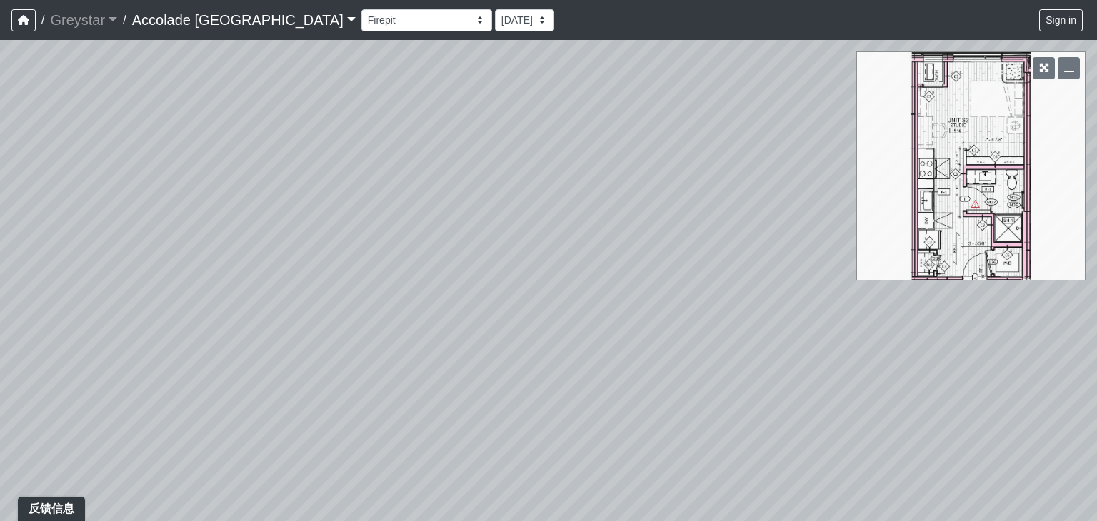
click at [731, 326] on div "Loading... Concierge Desk Loading... Kitchen" at bounding box center [548, 280] width 1097 height 481
drag, startPoint x: 581, startPoint y: 369, endPoint x: 709, endPoint y: 252, distance: 173.4
click at [709, 252] on div "Loading... Concierge Desk Loading... Kitchen" at bounding box center [548, 280] width 1097 height 481
drag, startPoint x: 523, startPoint y: 336, endPoint x: 451, endPoint y: 366, distance: 77.8
click at [406, 384] on div "Loading... Concierge Desk Loading... Kitchen" at bounding box center [548, 280] width 1097 height 481
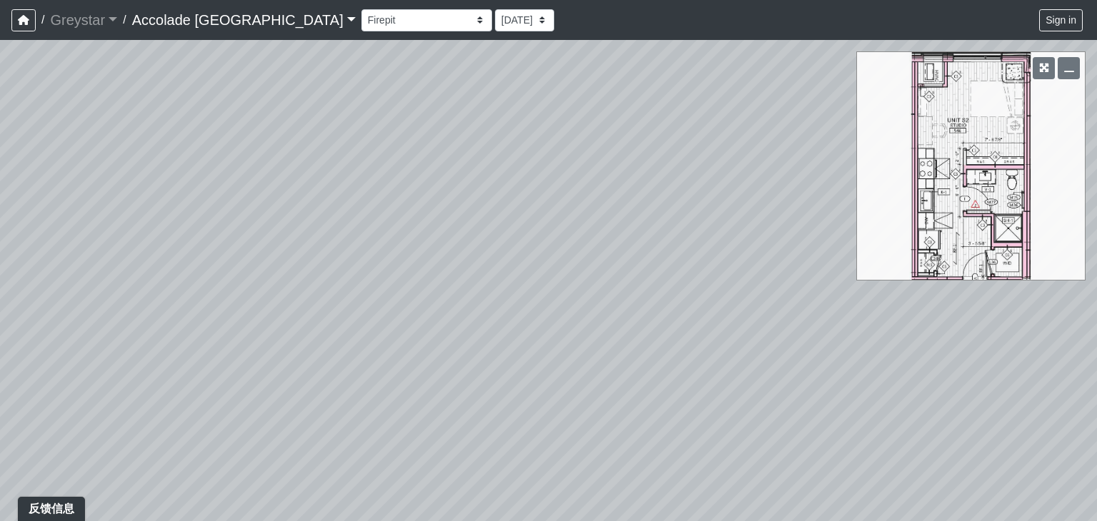
drag, startPoint x: 678, startPoint y: 326, endPoint x: 421, endPoint y: 354, distance: 258.7
click at [421, 354] on div "Loading... Concierge Desk Loading... Kitchen" at bounding box center [548, 280] width 1097 height 481
drag, startPoint x: 598, startPoint y: 354, endPoint x: 297, endPoint y: 249, distance: 318.6
click at [297, 249] on div "Loading... Concierge Desk Loading... Kitchen" at bounding box center [548, 280] width 1097 height 481
drag, startPoint x: 536, startPoint y: 329, endPoint x: 359, endPoint y: 226, distance: 205.5
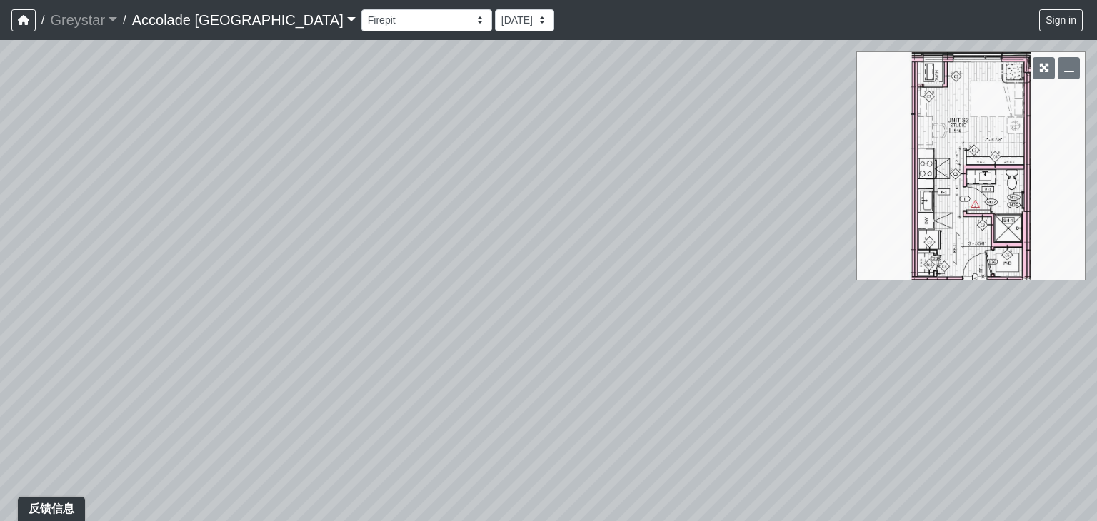
click at [359, 226] on div "Loading... Concierge Desk Loading... Kitchen" at bounding box center [548, 280] width 1097 height 481
drag, startPoint x: 326, startPoint y: 369, endPoint x: 309, endPoint y: 376, distance: 18.9
click at [309, 375] on div "Loading... Concierge Desk Loading... Kitchen" at bounding box center [548, 280] width 1097 height 481
drag, startPoint x: 632, startPoint y: 360, endPoint x: 632, endPoint y: 435, distance: 75.0
click at [632, 435] on div "Loading... Concierge Desk Loading... Kitchen" at bounding box center [548, 280] width 1097 height 481
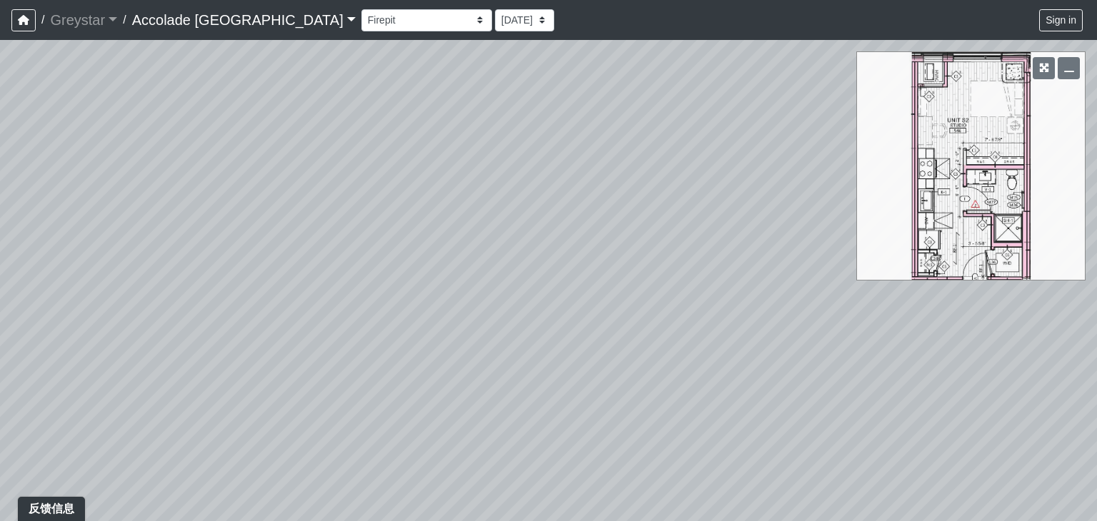
drag, startPoint x: 599, startPoint y: 306, endPoint x: 386, endPoint y: 389, distance: 228.4
click at [386, 389] on div "Loading... Concierge Desk Loading... Kitchen" at bounding box center [548, 280] width 1097 height 481
drag, startPoint x: 583, startPoint y: 339, endPoint x: 396, endPoint y: 325, distance: 186.9
click at [356, 329] on div "Loading... Concierge Desk Loading... Kitchen" at bounding box center [548, 280] width 1097 height 481
drag, startPoint x: 524, startPoint y: 338, endPoint x: 306, endPoint y: 349, distance: 218.2
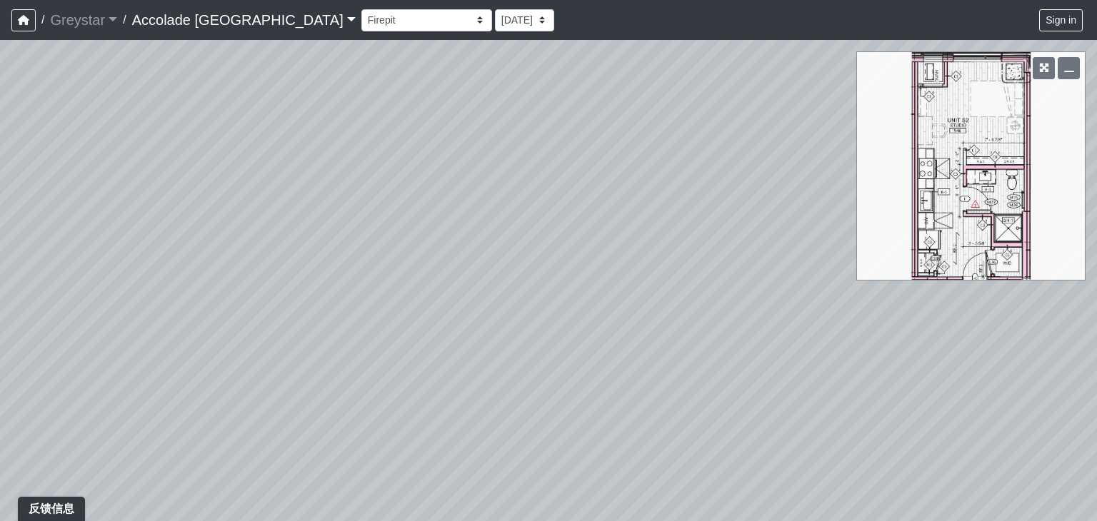
click at [306, 349] on div "Loading... Concierge Desk Loading... Kitchen" at bounding box center [548, 280] width 1097 height 481
drag, startPoint x: 495, startPoint y: 304, endPoint x: 276, endPoint y: 357, distance: 225.1
click at [276, 356] on div "Loading... Concierge Desk Loading... Kitchen" at bounding box center [548, 280] width 1097 height 481
drag, startPoint x: 339, startPoint y: 366, endPoint x: 364, endPoint y: 406, distance: 47.2
click at [364, 406] on div "Loading... Concierge Desk Loading... Kitchen" at bounding box center [548, 280] width 1097 height 481
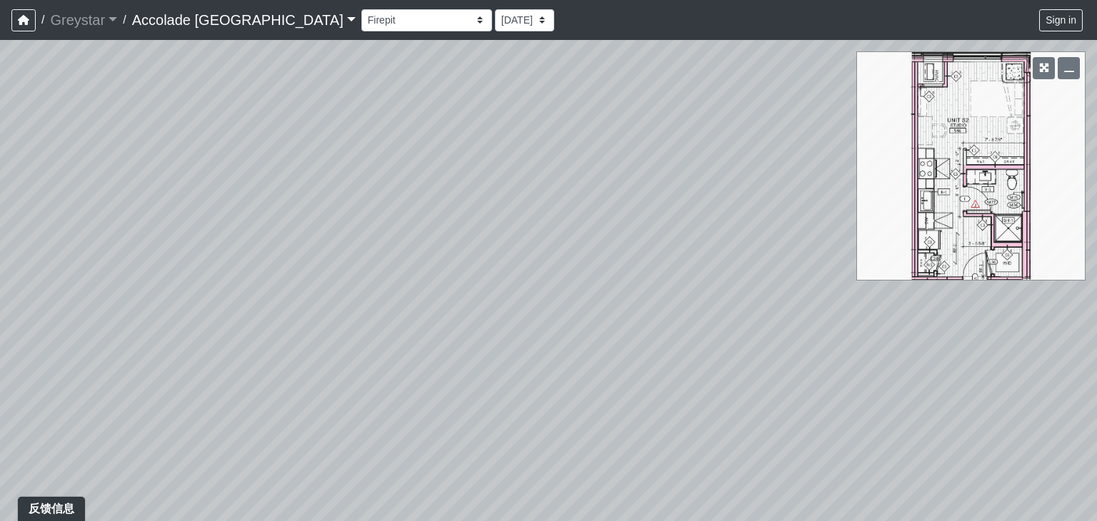
drag, startPoint x: 465, startPoint y: 356, endPoint x: 360, endPoint y: 413, distance: 119.6
click at [360, 413] on div "Loading... Concierge Desk Loading... Kitchen" at bounding box center [548, 280] width 1097 height 481
drag, startPoint x: 517, startPoint y: 346, endPoint x: 505, endPoint y: 241, distance: 105.7
click at [481, 176] on div "Loading... Concierge Desk Loading... Kitchen" at bounding box center [548, 280] width 1097 height 481
drag, startPoint x: 513, startPoint y: 286, endPoint x: 226, endPoint y: 275, distance: 286.7
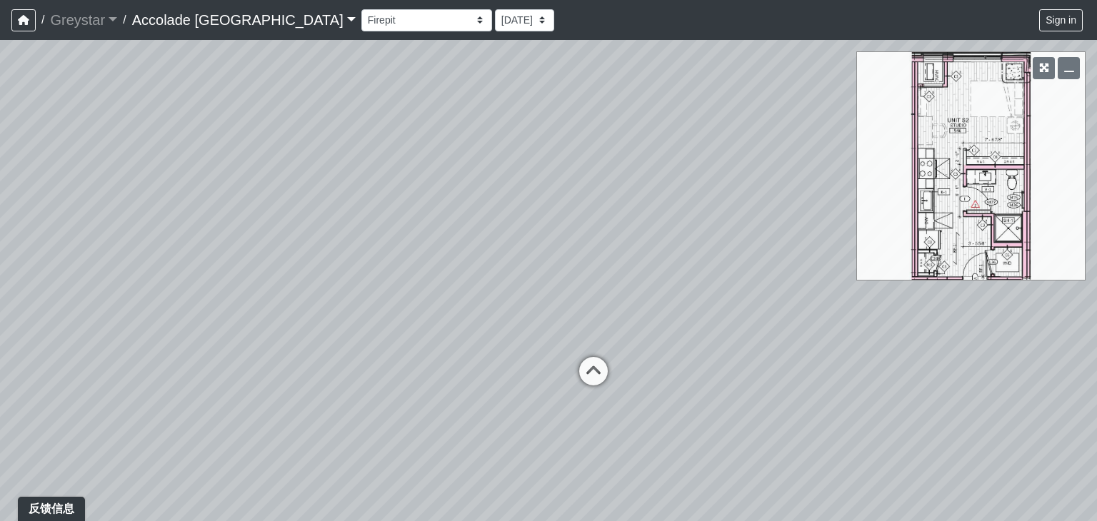
click at [226, 275] on div "Loading... Concierge Desk Loading... Kitchen" at bounding box center [548, 280] width 1097 height 481
drag, startPoint x: 469, startPoint y: 279, endPoint x: 599, endPoint y: 116, distance: 209.4
click at [599, 116] on div "Loading... Concierge Desk Loading... Kitchen" at bounding box center [548, 280] width 1097 height 481
drag, startPoint x: 480, startPoint y: 348, endPoint x: 683, endPoint y: 221, distance: 239.4
click at [683, 221] on div "Loading... Concierge Desk Loading... Kitchen" at bounding box center [548, 280] width 1097 height 481
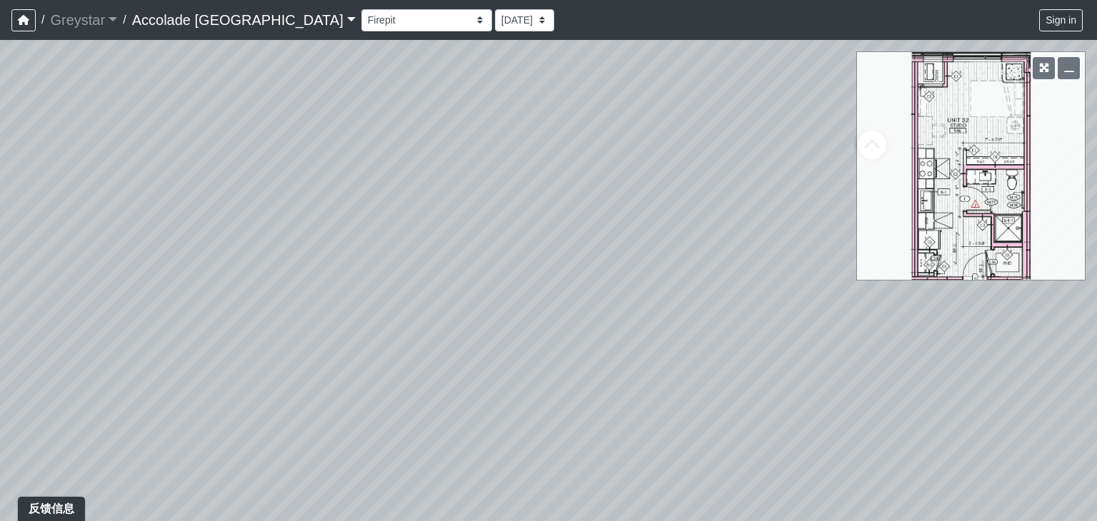
drag, startPoint x: 448, startPoint y: 316, endPoint x: 691, endPoint y: 323, distance: 243.0
click at [691, 323] on div "Loading... Concierge Desk Loading... Kitchen" at bounding box center [548, 280] width 1097 height 481
drag, startPoint x: 427, startPoint y: 342, endPoint x: 229, endPoint y: 426, distance: 215.7
click at [229, 426] on div "Loading... Concierge Desk Loading... Kitchen" at bounding box center [548, 280] width 1097 height 481
drag, startPoint x: 324, startPoint y: 369, endPoint x: 246, endPoint y: 360, distance: 78.4
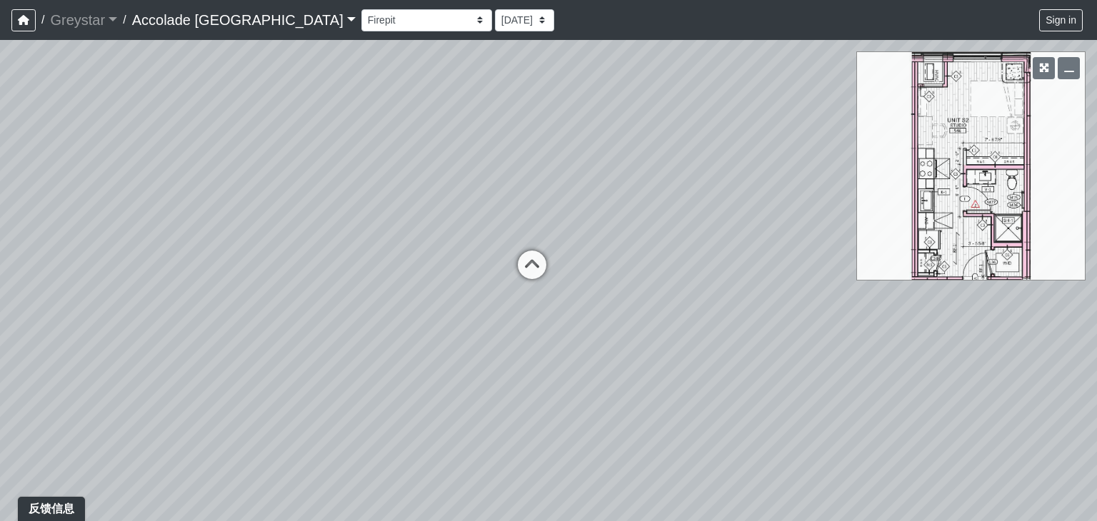
click at [181, 384] on div "Loading... Concierge Desk Loading... Kitchen" at bounding box center [548, 280] width 1097 height 481
drag, startPoint x: 577, startPoint y: 315, endPoint x: 399, endPoint y: 391, distance: 192.7
click at [368, 401] on div "Loading... Concierge Desk Loading... Kitchen" at bounding box center [548, 280] width 1097 height 481
drag, startPoint x: 547, startPoint y: 399, endPoint x: 354, endPoint y: 318, distance: 209.1
click at [351, 319] on div "Loading... Concierge Desk Loading... Kitchen" at bounding box center [548, 280] width 1097 height 481
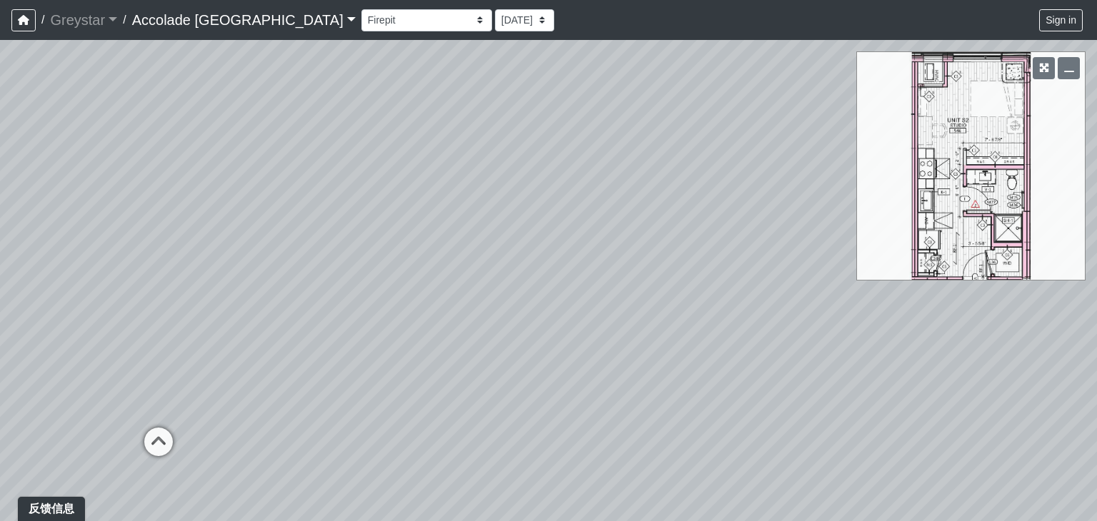
drag, startPoint x: 523, startPoint y: 321, endPoint x: 473, endPoint y: 452, distance: 140.0
click at [473, 452] on div "Loading... Concierge Desk Loading... Kitchen" at bounding box center [548, 280] width 1097 height 481
drag, startPoint x: 406, startPoint y: 255, endPoint x: 524, endPoint y: 262, distance: 117.4
click at [524, 262] on div "Loading... Concierge Desk Loading... Kitchen" at bounding box center [548, 280] width 1097 height 481
click at [329, 269] on div "Loading... Concierge Desk Loading... Kitchen" at bounding box center [548, 280] width 1097 height 481
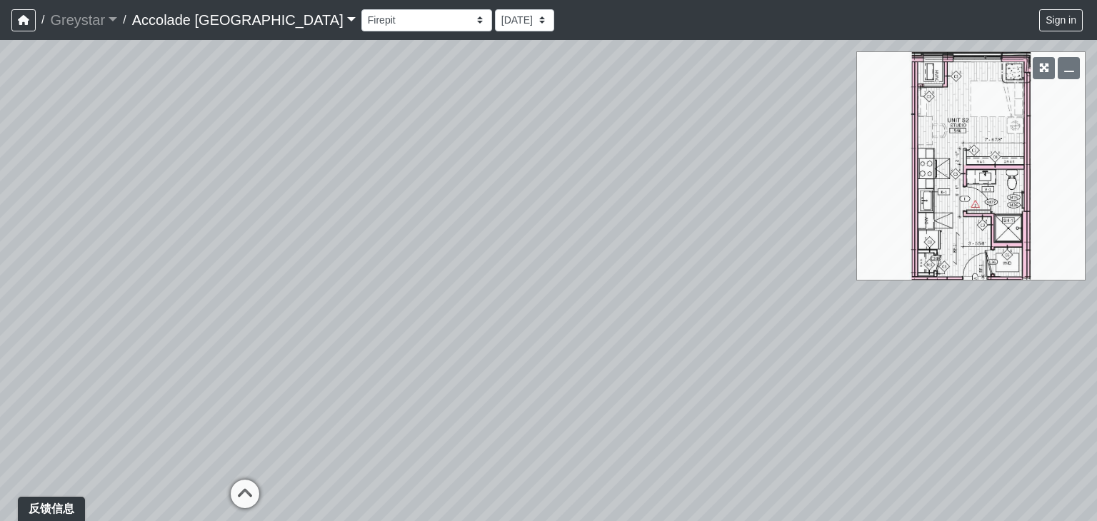
click at [256, 284] on div "Loading... Concierge Desk Loading... Kitchen" at bounding box center [548, 280] width 1097 height 481
drag, startPoint x: 276, startPoint y: 301, endPoint x: 546, endPoint y: 207, distance: 286.0
click at [546, 207] on div "Loading... Concierge Desk Loading... Kitchen" at bounding box center [548, 280] width 1097 height 481
drag, startPoint x: 474, startPoint y: 306, endPoint x: 635, endPoint y: 226, distance: 179.2
click at [635, 226] on div "Loading... Concierge Desk Loading... Kitchen" at bounding box center [548, 280] width 1097 height 481
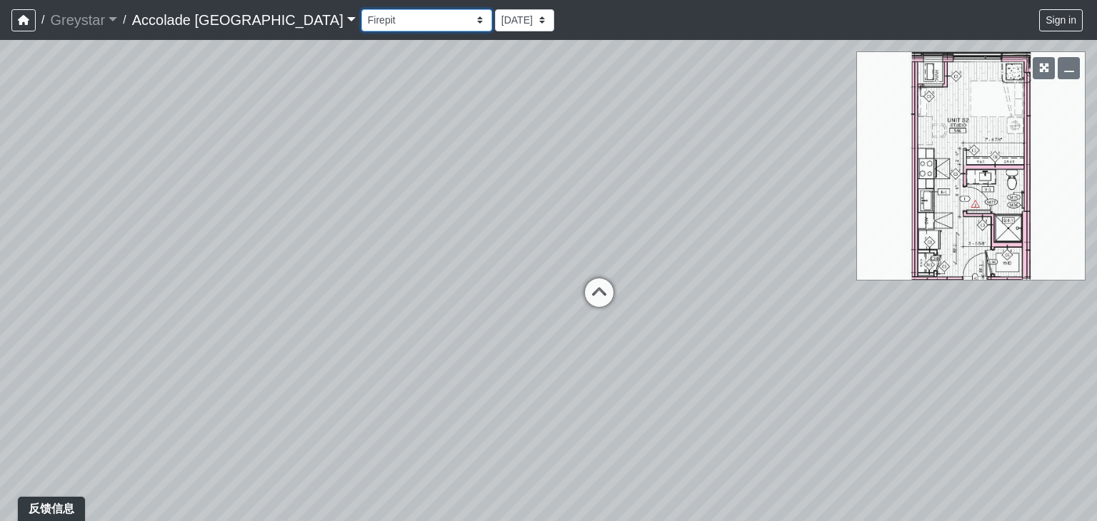
click at [410, 23] on select "Firepit Firepit 2 Grass Grass 2 Grass 3 Grills Pool Spa Communal Table Communal…" at bounding box center [426, 20] width 131 height 22
click at [361, 9] on select "Firepit Firepit 2 Grass Grass 2 Grass 3 Grills Pool Spa Communal Table Communal…" at bounding box center [426, 20] width 131 height 22
drag, startPoint x: 489, startPoint y: 302, endPoint x: 840, endPoint y: 170, distance: 375.5
click at [840, 170] on div "Loading... Concierge Desk Loading... Kitchen Loading... Kitchen" at bounding box center [548, 280] width 1097 height 481
drag, startPoint x: 645, startPoint y: 289, endPoint x: 133, endPoint y: 135, distance: 534.9
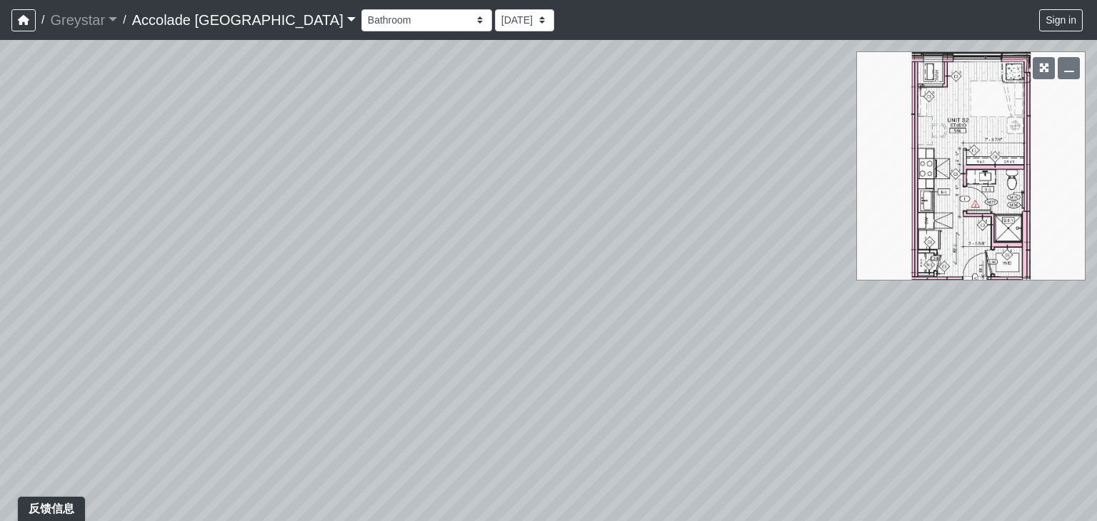
click at [130, 135] on div "Loading... Concierge Desk Loading... Kitchen Loading... Kitchen" at bounding box center [548, 280] width 1097 height 481
drag, startPoint x: 467, startPoint y: 312, endPoint x: 122, endPoint y: 93, distance: 408.8
click at [122, 92] on div "Loading... Concierge Desk Loading... Kitchen Loading... Kitchen" at bounding box center [548, 280] width 1097 height 481
drag, startPoint x: 217, startPoint y: 263, endPoint x: 269, endPoint y: 239, distance: 56.6
click at [0, 261] on div "Loading... Concierge Desk Loading... Kitchen Loading... Kitchen" at bounding box center [548, 280] width 1097 height 481
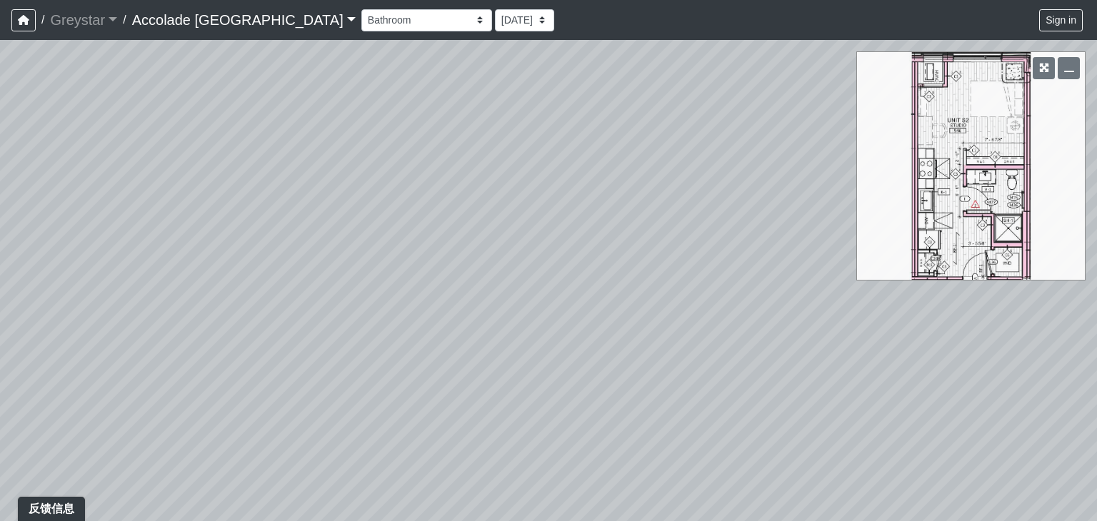
drag, startPoint x: 556, startPoint y: 219, endPoint x: 43, endPoint y: 287, distance: 517.4
click at [43, 286] on div "Loading... Concierge Desk Loading... Kitchen Loading... Kitchen" at bounding box center [548, 280] width 1097 height 481
drag, startPoint x: 316, startPoint y: 278, endPoint x: 117, endPoint y: 269, distance: 198.8
click at [6, 280] on div "Loading... Concierge Desk Loading... Kitchen Loading... Kitchen" at bounding box center [548, 280] width 1097 height 481
drag, startPoint x: 522, startPoint y: 279, endPoint x: 166, endPoint y: 385, distance: 372.0
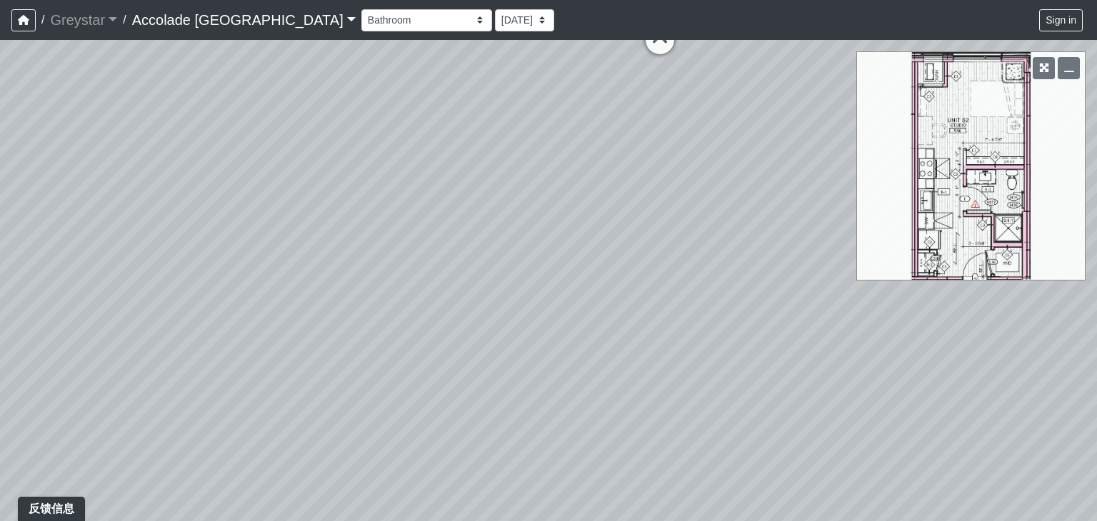
click at [166, 386] on div "Loading... Concierge Desk Loading... Kitchen Loading... Kitchen" at bounding box center [548, 280] width 1097 height 481
drag, startPoint x: 519, startPoint y: 306, endPoint x: 420, endPoint y: 319, distance: 100.1
click at [165, 319] on div "Loading... Concierge Desk Loading... Kitchen Loading... Kitchen" at bounding box center [548, 280] width 1097 height 481
drag, startPoint x: 562, startPoint y: 342, endPoint x: 241, endPoint y: 354, distance: 321.7
click at [231, 356] on div "Loading... Concierge Desk Loading... Kitchen Loading... Kitchen" at bounding box center [548, 280] width 1097 height 481
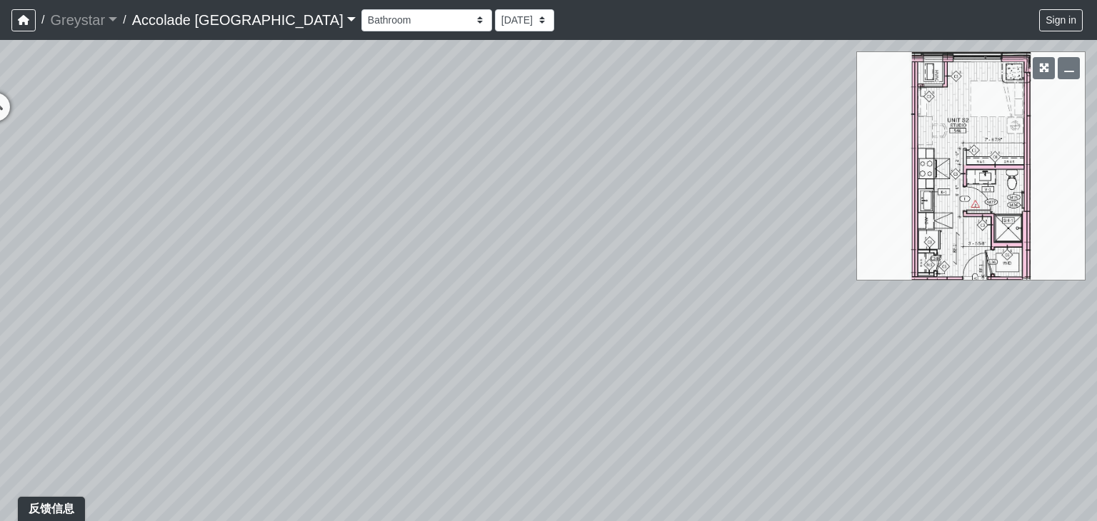
drag, startPoint x: 357, startPoint y: 310, endPoint x: 657, endPoint y: 478, distance: 343.2
click at [657, 480] on div "Loading... Concierge Desk Loading... Kitchen Loading... Kitchen" at bounding box center [548, 280] width 1097 height 481
drag, startPoint x: 526, startPoint y: 369, endPoint x: 653, endPoint y: 365, distance: 126.5
click at [653, 365] on div "Loading... Concierge Desk Loading... Kitchen Loading... Kitchen" at bounding box center [548, 280] width 1097 height 481
click at [462, 236] on icon at bounding box center [460, 242] width 43 height 43
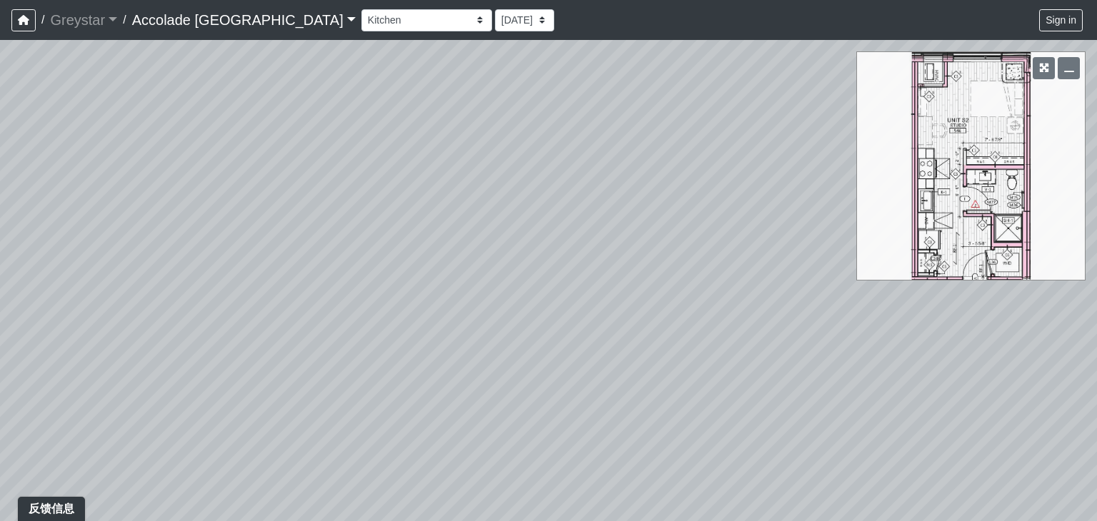
drag, startPoint x: 520, startPoint y: 281, endPoint x: 793, endPoint y: 133, distance: 310.4
click at [793, 133] on div "Loading... Concierge Desk Loading... Kitchen Loading... Kitchen Loading... Entr…" at bounding box center [548, 280] width 1097 height 481
drag, startPoint x: 519, startPoint y: 281, endPoint x: 643, endPoint y: 362, distance: 148.0
click at [643, 362] on div "Loading... Concierge Desk Loading... Kitchen Loading... Kitchen Loading... Entr…" at bounding box center [548, 280] width 1097 height 481
drag, startPoint x: 166, startPoint y: 275, endPoint x: 603, endPoint y: 289, distance: 437.4
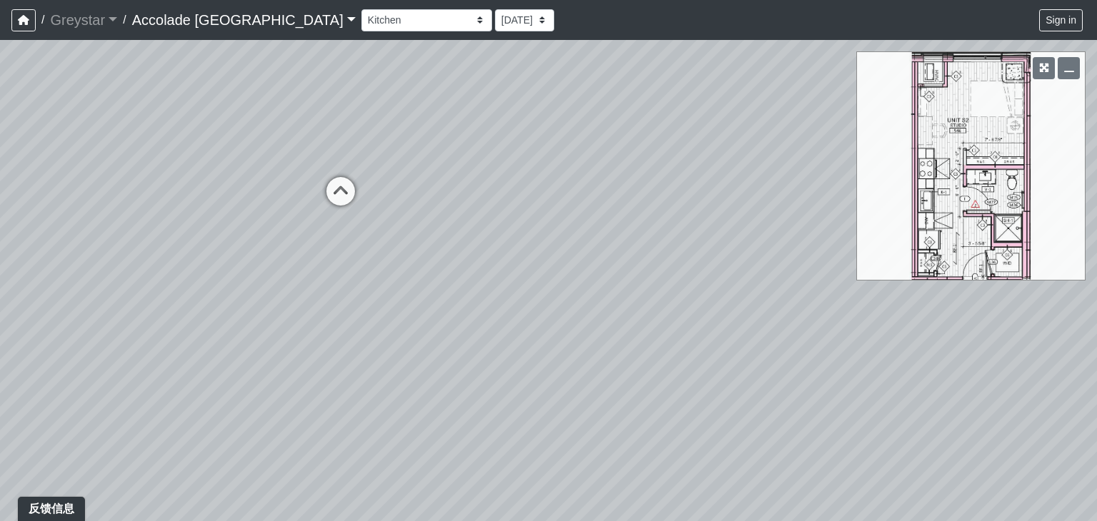
click at [603, 289] on div "Loading... Concierge Desk Loading... Kitchen Loading... Kitchen Loading... Entr…" at bounding box center [548, 280] width 1097 height 481
drag, startPoint x: 434, startPoint y: 249, endPoint x: 594, endPoint y: 221, distance: 162.4
click at [594, 221] on div "Loading... Concierge Desk Loading... Kitchen Loading... Kitchen Loading... Entr…" at bounding box center [548, 280] width 1097 height 481
drag, startPoint x: 502, startPoint y: 291, endPoint x: 404, endPoint y: 338, distance: 109.3
click at [404, 338] on div "Loading... Concierge Desk Loading... Kitchen Loading... Kitchen Loading... Entr…" at bounding box center [548, 280] width 1097 height 481
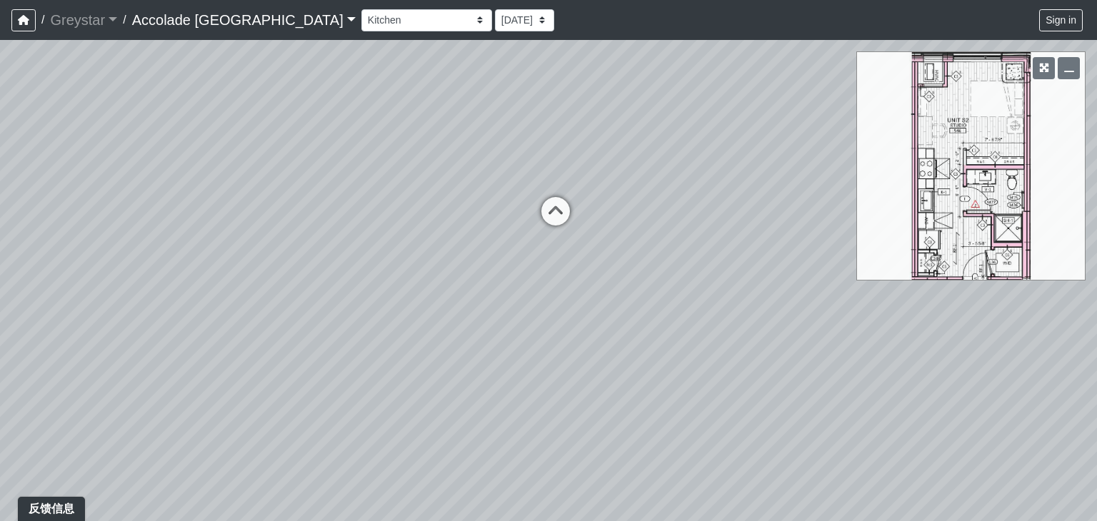
drag, startPoint x: 486, startPoint y: 224, endPoint x: 639, endPoint y: 233, distance: 153.2
click at [639, 233] on div "Loading... Concierge Desk Loading... Kitchen Loading... Kitchen Loading... Entr…" at bounding box center [548, 280] width 1097 height 481
click at [409, 21] on select "Firepit Firepit 2 Grass Grass 2 Grass 3 Grills Pool Spa Communal Table Communal…" at bounding box center [426, 20] width 131 height 22
click at [361, 9] on select "Firepit Firepit 2 Grass Grass 2 Grass 3 Grills Pool Spa Communal Table Communal…" at bounding box center [426, 20] width 131 height 22
select select "6ccumxZefzpncRMrB8Edwm"
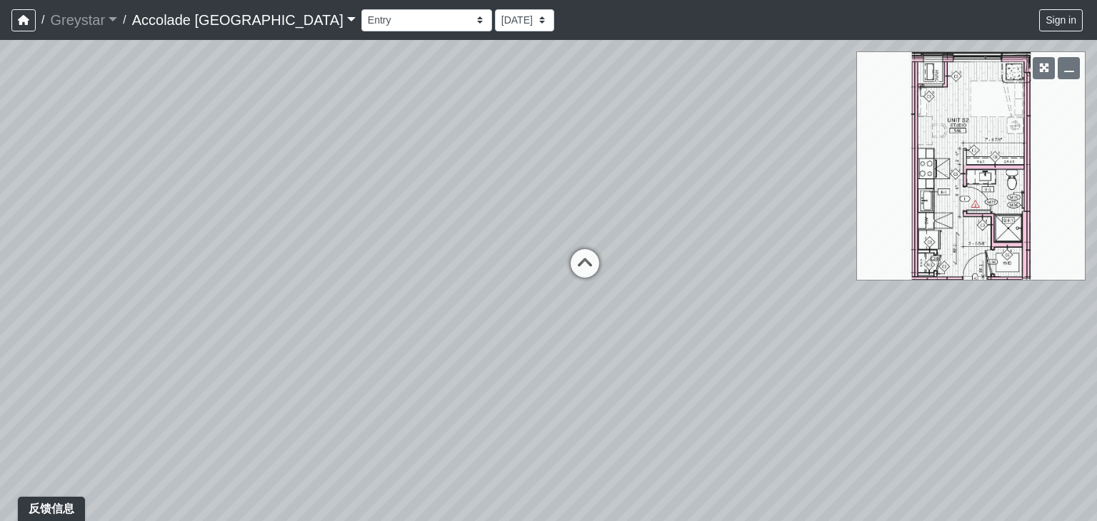
drag, startPoint x: 649, startPoint y: 189, endPoint x: 586, endPoint y: 76, distance: 130.2
click at [587, 72] on div "Loading... Concierge Desk Loading... Kitchen Loading... Kitchen Loading... Entr…" at bounding box center [548, 280] width 1097 height 481
drag, startPoint x: 582, startPoint y: 260, endPoint x: 801, endPoint y: 106, distance: 267.6
click at [801, 106] on div "Loading... Concierge Desk Loading... Kitchen Loading... Kitchen Loading... Entr…" at bounding box center [548, 280] width 1097 height 481
drag, startPoint x: 588, startPoint y: 271, endPoint x: 109, endPoint y: 317, distance: 480.9
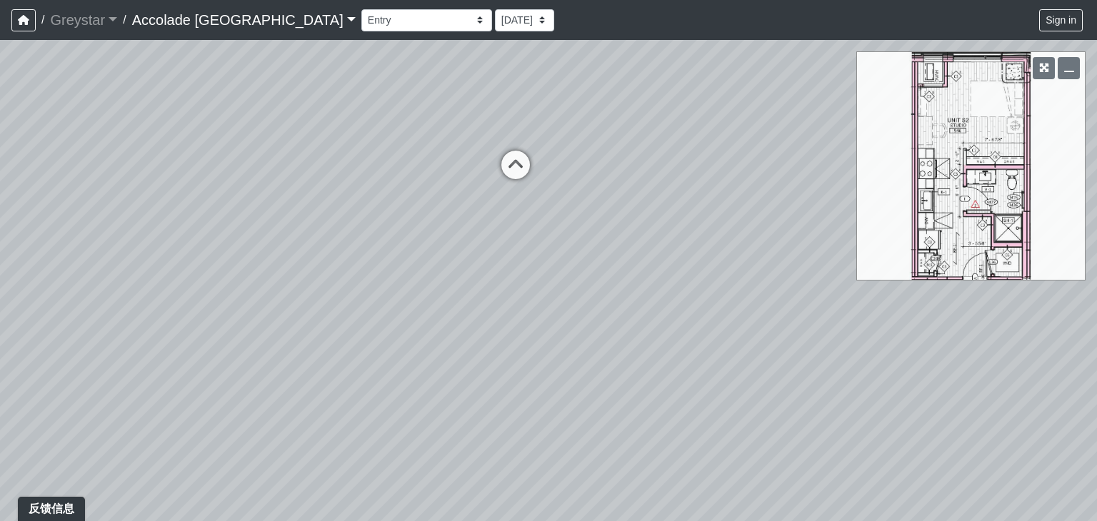
click at [109, 316] on div "Loading... Concierge Desk Loading... Kitchen Loading... Kitchen Loading... Entr…" at bounding box center [548, 280] width 1097 height 481
drag, startPoint x: 154, startPoint y: 321, endPoint x: 80, endPoint y: 291, distance: 79.9
click at [80, 291] on div "Loading... Concierge Desk Loading... Kitchen Loading... Kitchen Loading... Entr…" at bounding box center [548, 280] width 1097 height 481
drag, startPoint x: 341, startPoint y: 324, endPoint x: 234, endPoint y: 385, distance: 122.9
click at [201, 403] on div "Loading... Concierge Desk Loading... Kitchen Loading... Kitchen Loading... Entr…" at bounding box center [548, 280] width 1097 height 481
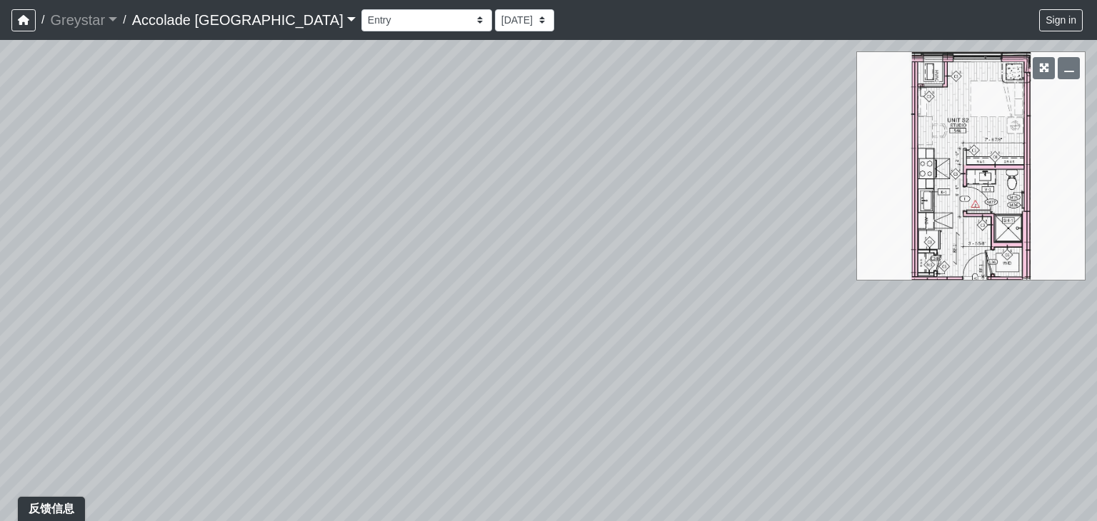
drag, startPoint x: 482, startPoint y: 299, endPoint x: 263, endPoint y: 391, distance: 237.9
click at [246, 398] on div "Loading... Concierge Desk Loading... Kitchen Loading... Kitchen Loading... Entr…" at bounding box center [548, 280] width 1097 height 481
drag, startPoint x: 519, startPoint y: 365, endPoint x: 539, endPoint y: 461, distance: 98.4
click at [539, 461] on div "Loading... Concierge Desk Loading... Kitchen Loading... Kitchen Loading... Entr…" at bounding box center [548, 280] width 1097 height 481
drag, startPoint x: 514, startPoint y: 440, endPoint x: 379, endPoint y: 351, distance: 161.5
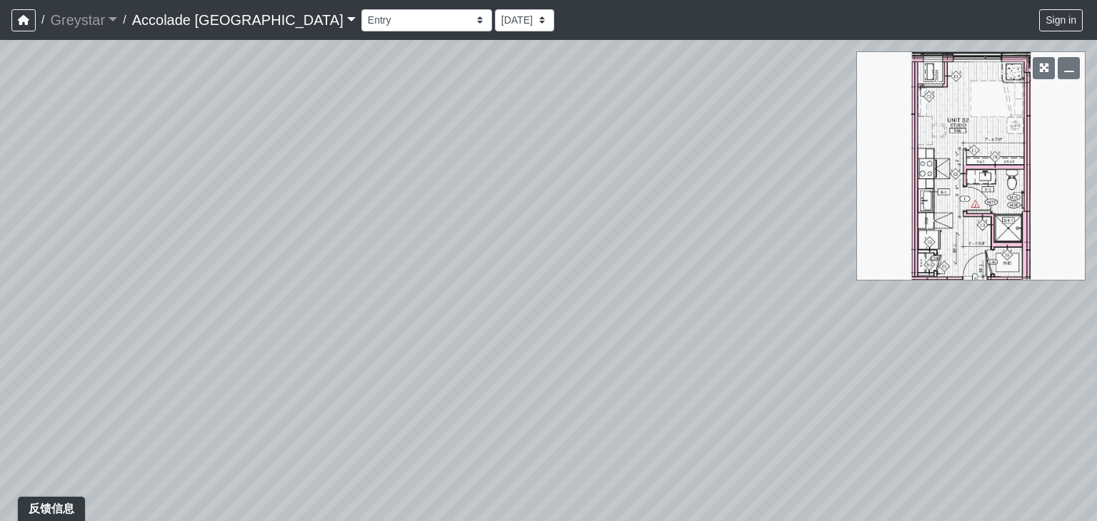
click at [379, 351] on div "Loading... Concierge Desk Loading... Kitchen Loading... Kitchen Loading... Entr…" at bounding box center [548, 280] width 1097 height 481
drag, startPoint x: 511, startPoint y: 347, endPoint x: 178, endPoint y: 300, distance: 336.2
click at [178, 299] on div "Loading... Concierge Desk Loading... Kitchen Loading... Kitchen Loading... Entr…" at bounding box center [548, 280] width 1097 height 481
drag, startPoint x: 565, startPoint y: 312, endPoint x: 266, endPoint y: 347, distance: 301.4
click at [266, 346] on div "Loading... Concierge Desk Loading... Kitchen Loading... Kitchen Loading... Entr…" at bounding box center [548, 280] width 1097 height 481
